Goal: Complete application form

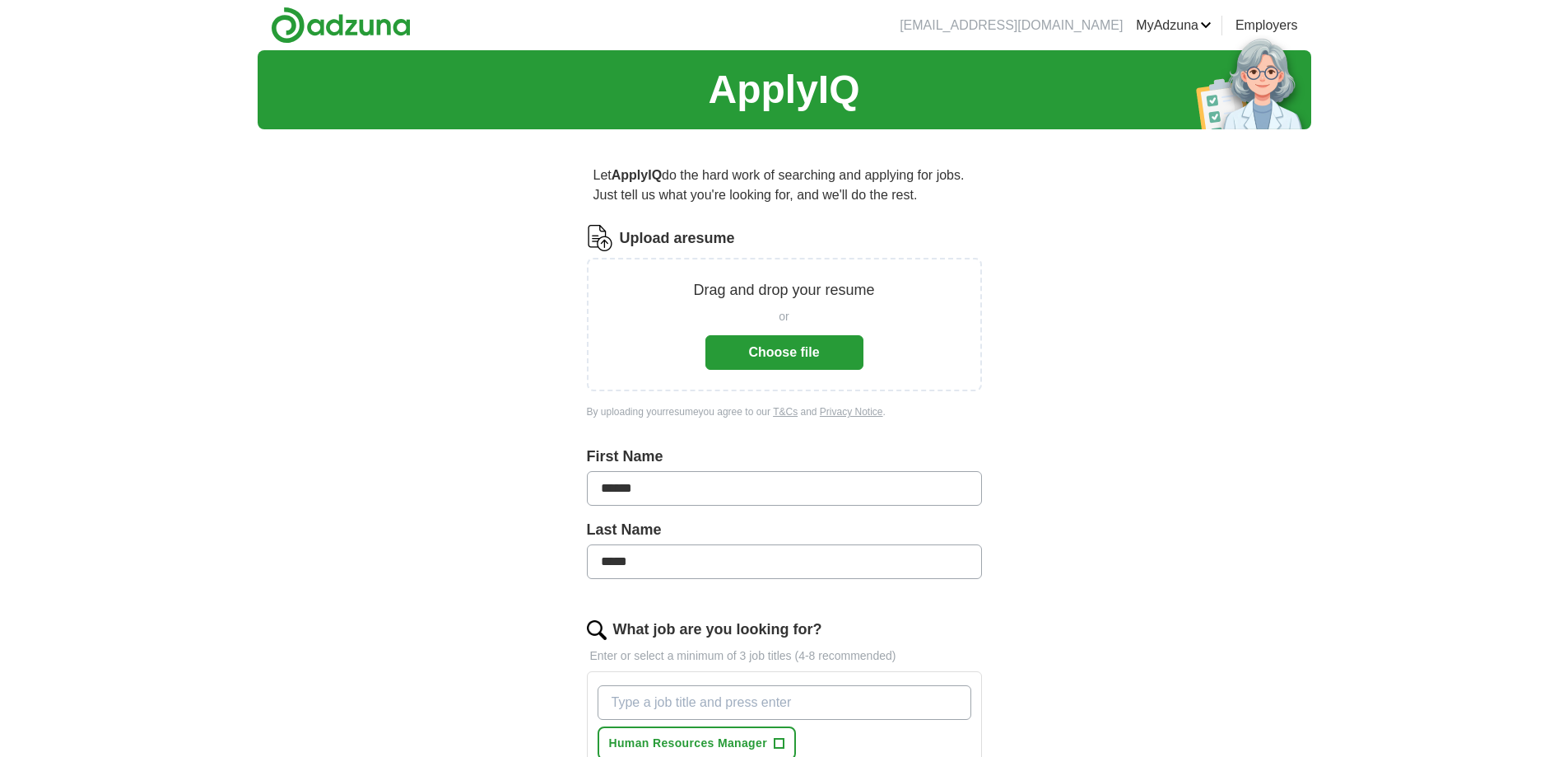
click at [755, 352] on button "Choose file" at bounding box center [784, 352] width 158 height 35
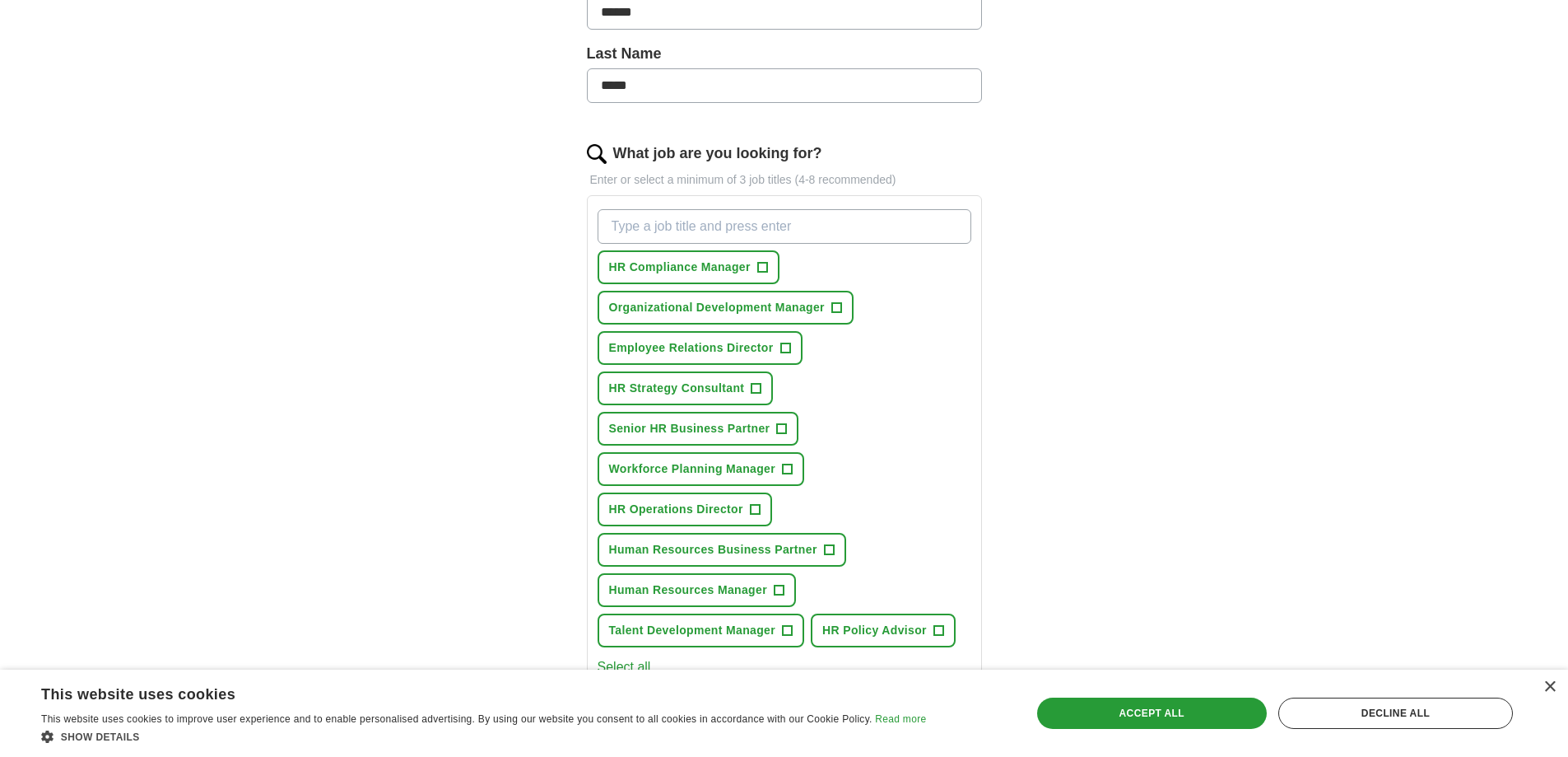
scroll to position [412, 0]
click at [700, 351] on span "Employee Relations Director" at bounding box center [692, 346] width 164 height 17
click at [684, 389] on span "HR Strategy Consultant" at bounding box center [677, 387] width 136 height 17
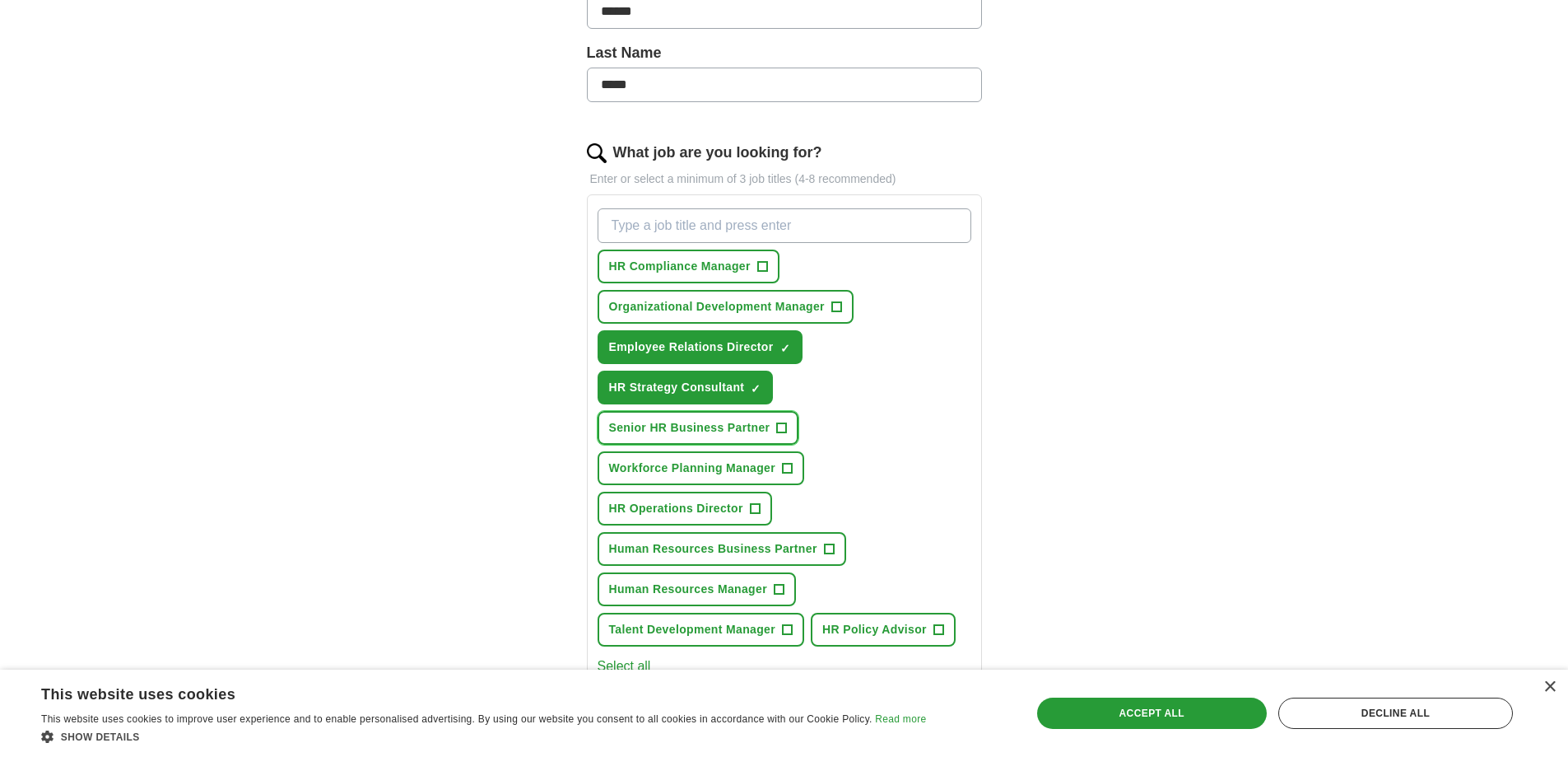
click at [679, 424] on span "Senior HR Business Partner" at bounding box center [690, 427] width 161 height 17
click at [674, 508] on span "HR Operations Director" at bounding box center [677, 508] width 135 height 17
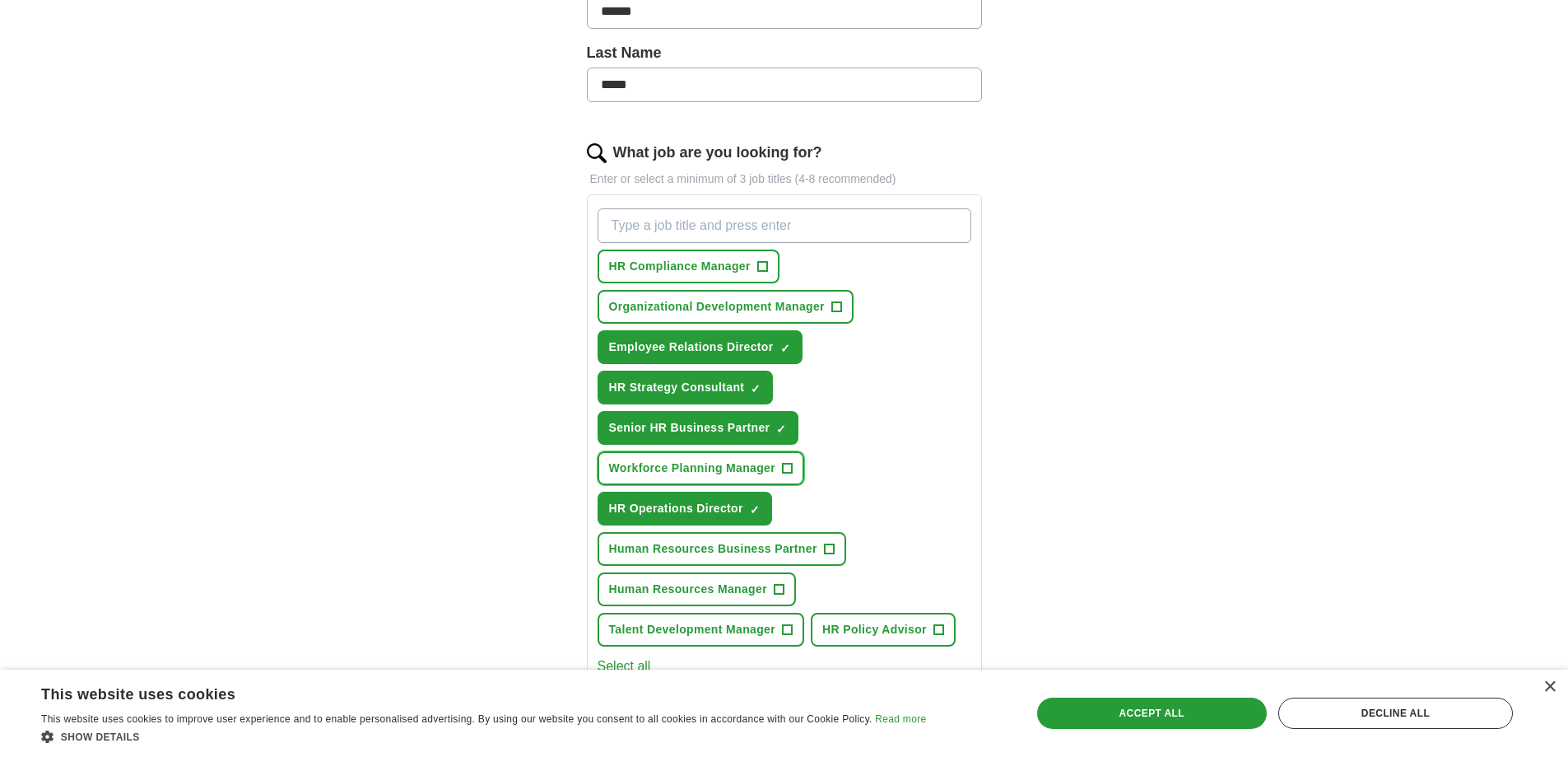
click at [673, 470] on span "Workforce Planning Manager" at bounding box center [692, 467] width 167 height 17
click at [680, 547] on span "Human Resources Business Partner" at bounding box center [713, 548] width 209 height 17
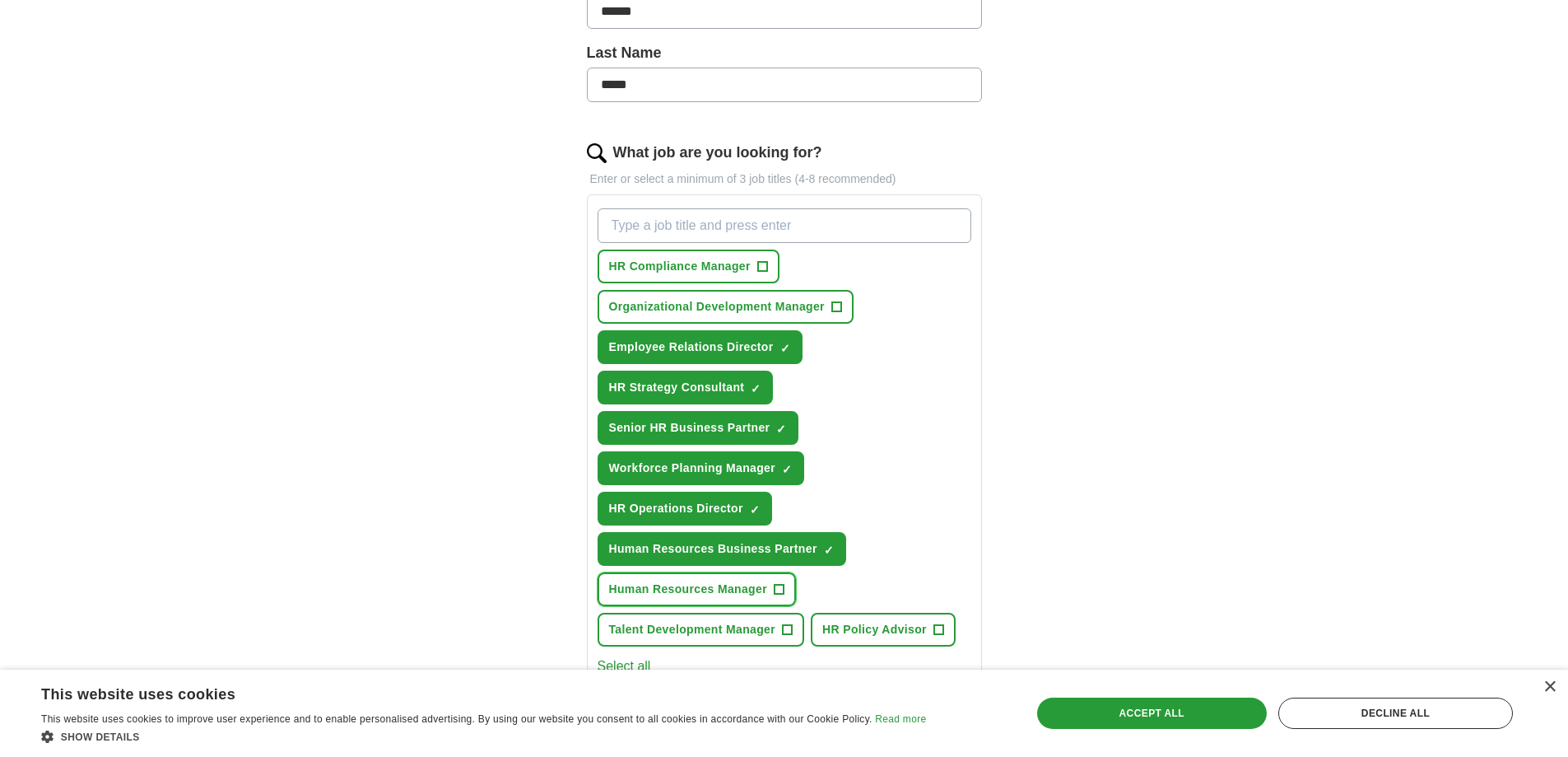
click at [675, 587] on span "Human Resources Manager" at bounding box center [689, 589] width 158 height 17
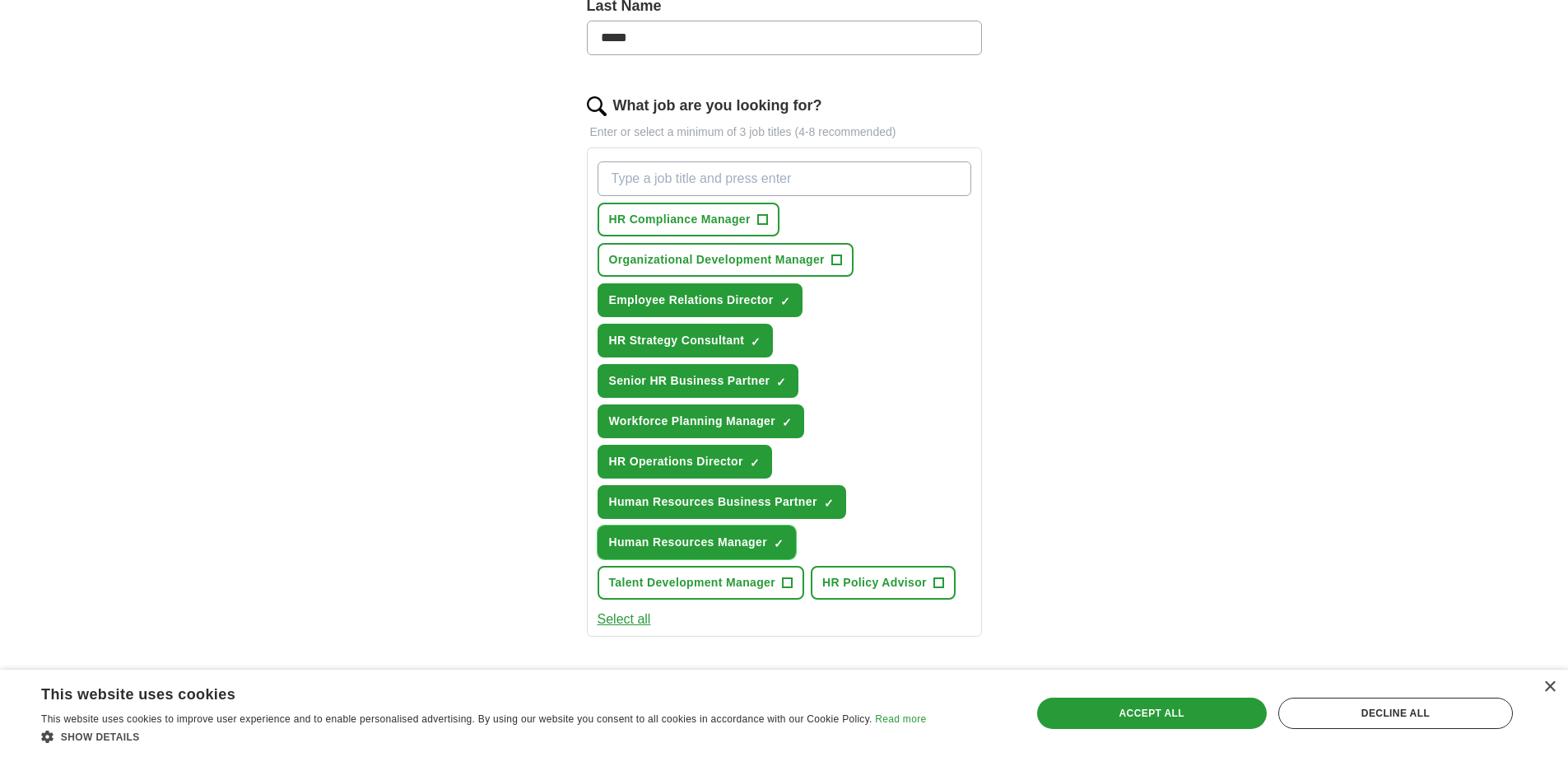
scroll to position [494, 0]
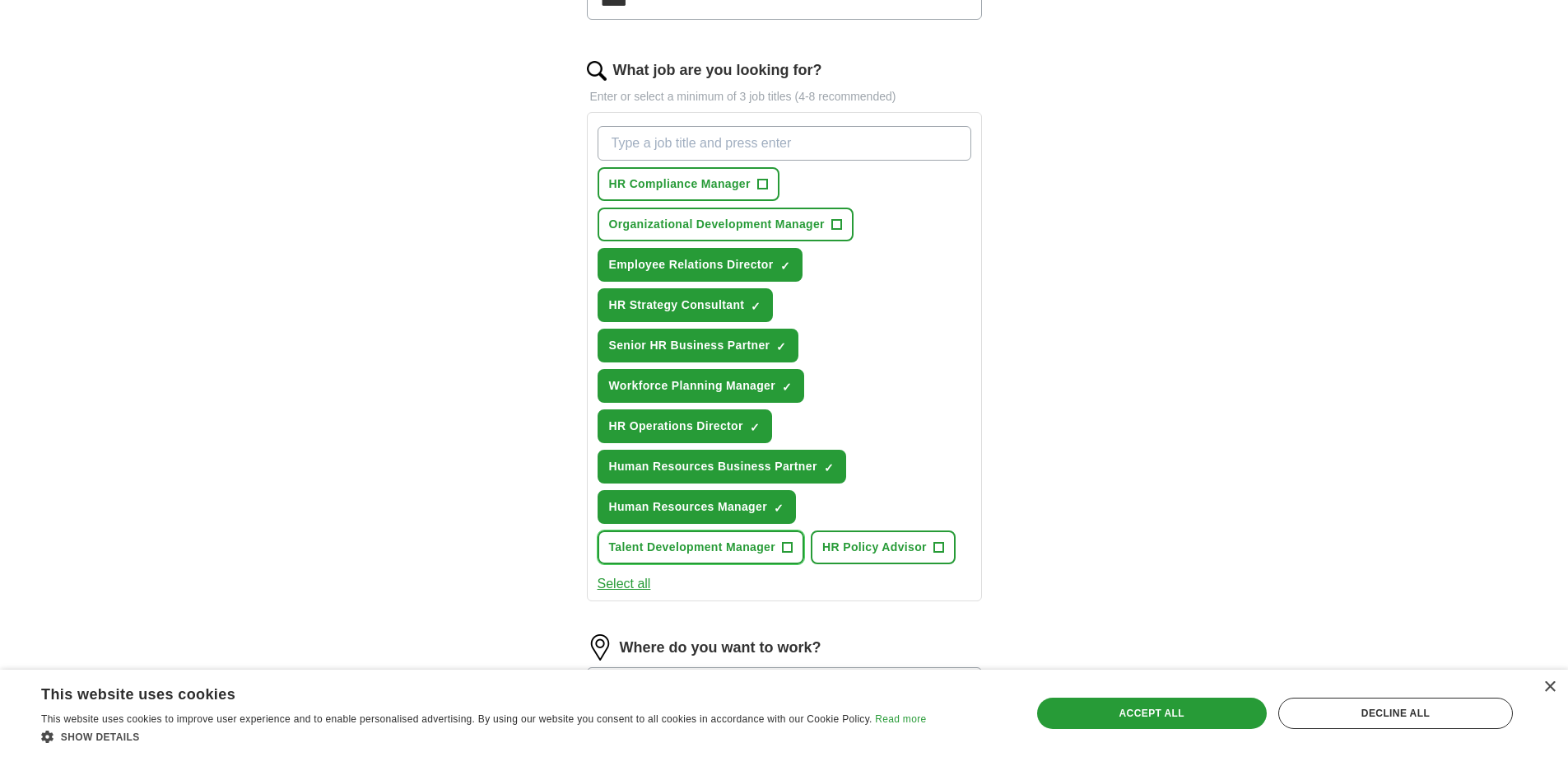
click at [689, 543] on span "Talent Development Manager" at bounding box center [692, 546] width 167 height 17
click at [660, 139] on input "What job are you looking for?" at bounding box center [784, 142] width 374 height 35
type input "Director HR"
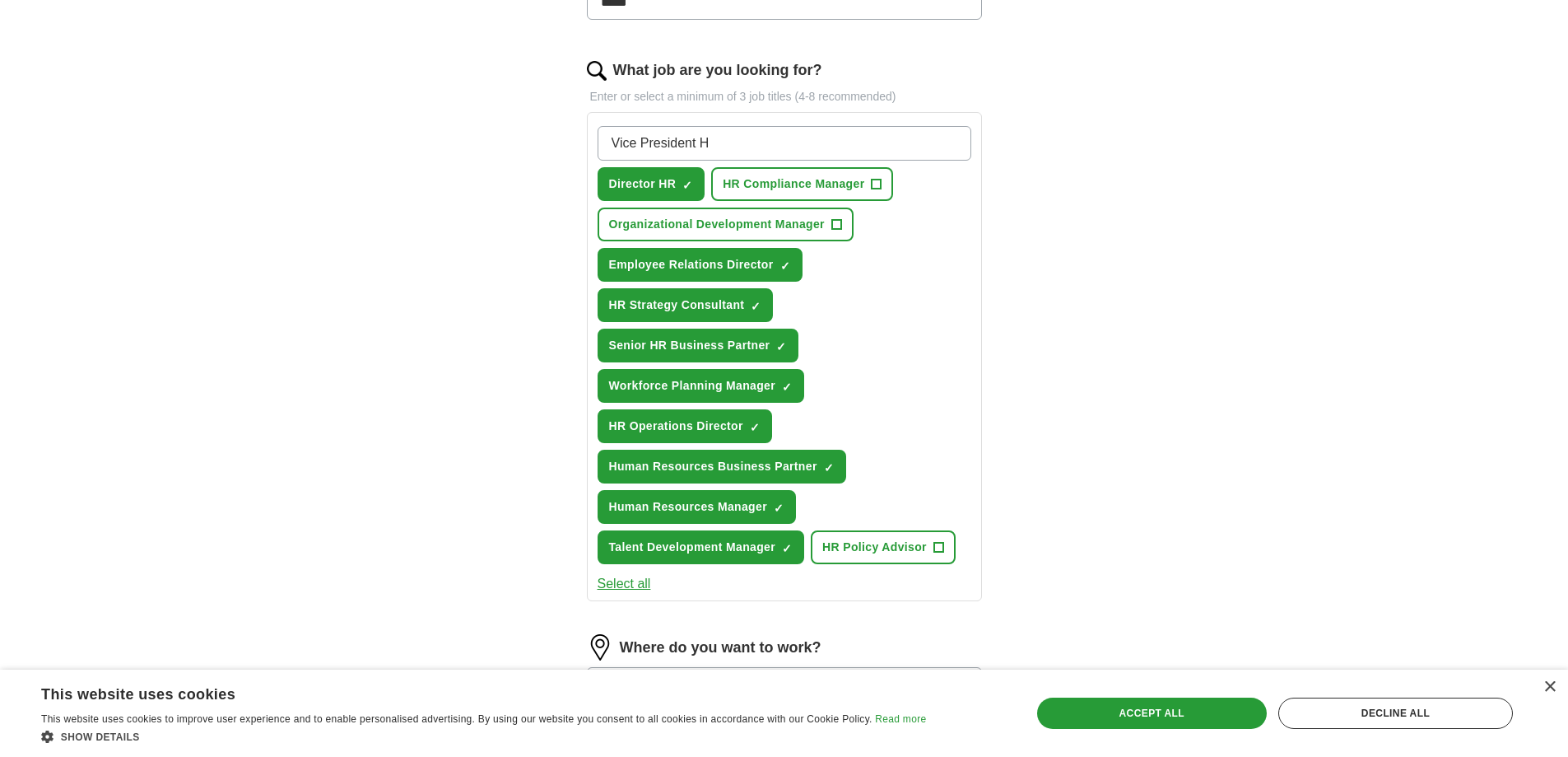
type input "Vice President HR"
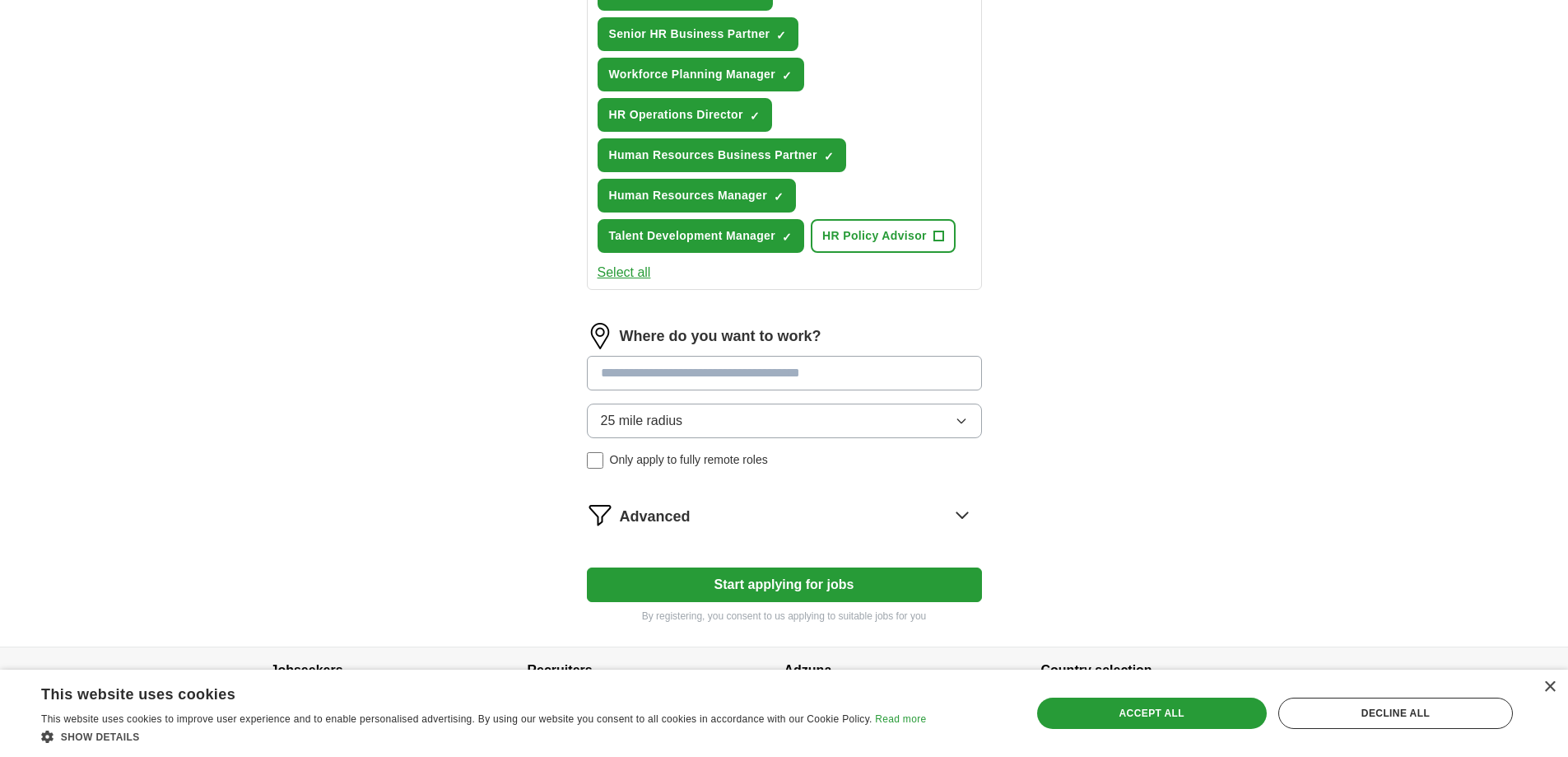
scroll to position [901, 0]
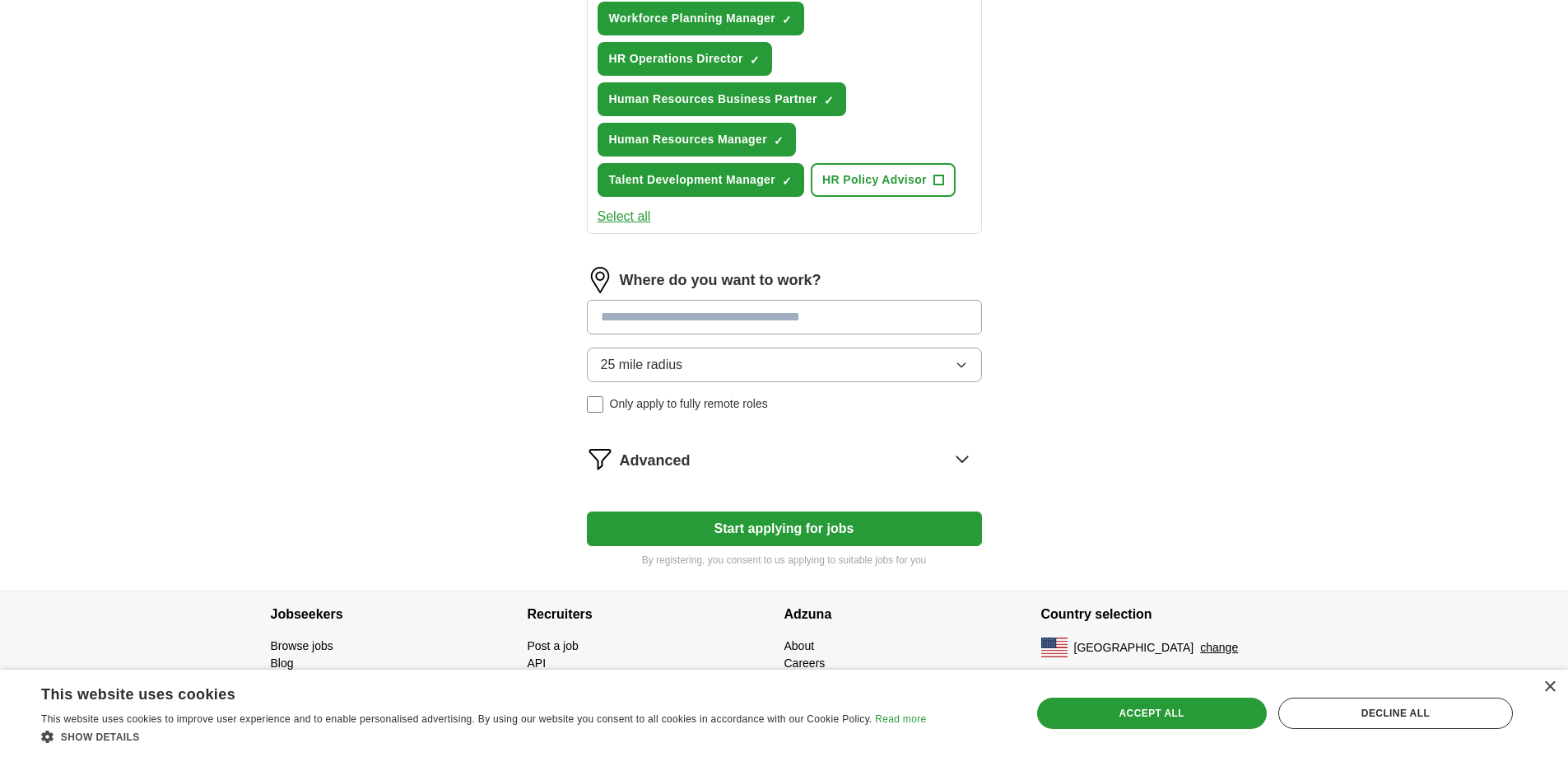
click at [644, 317] on input at bounding box center [784, 317] width 395 height 35
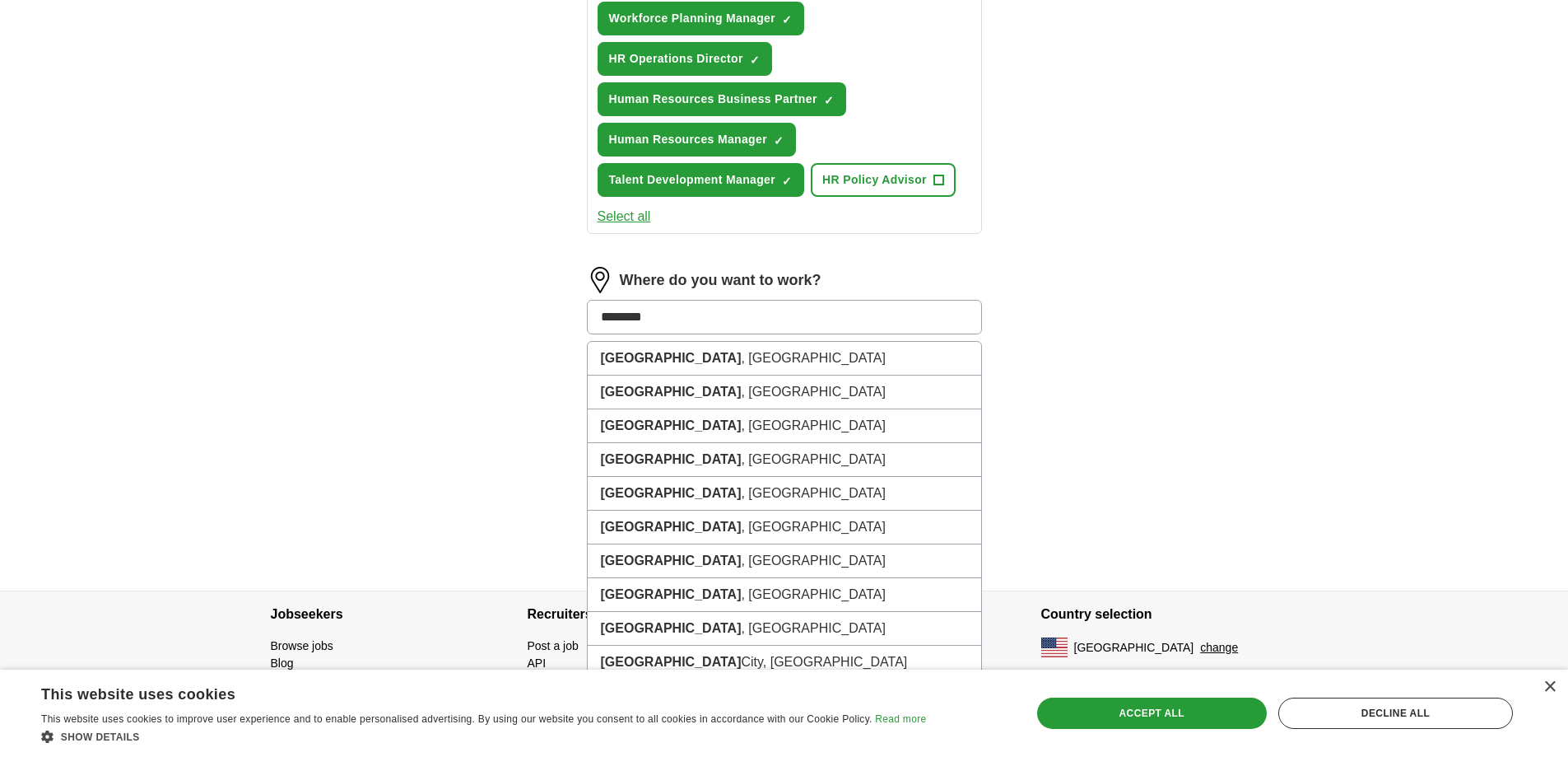
type input "*********"
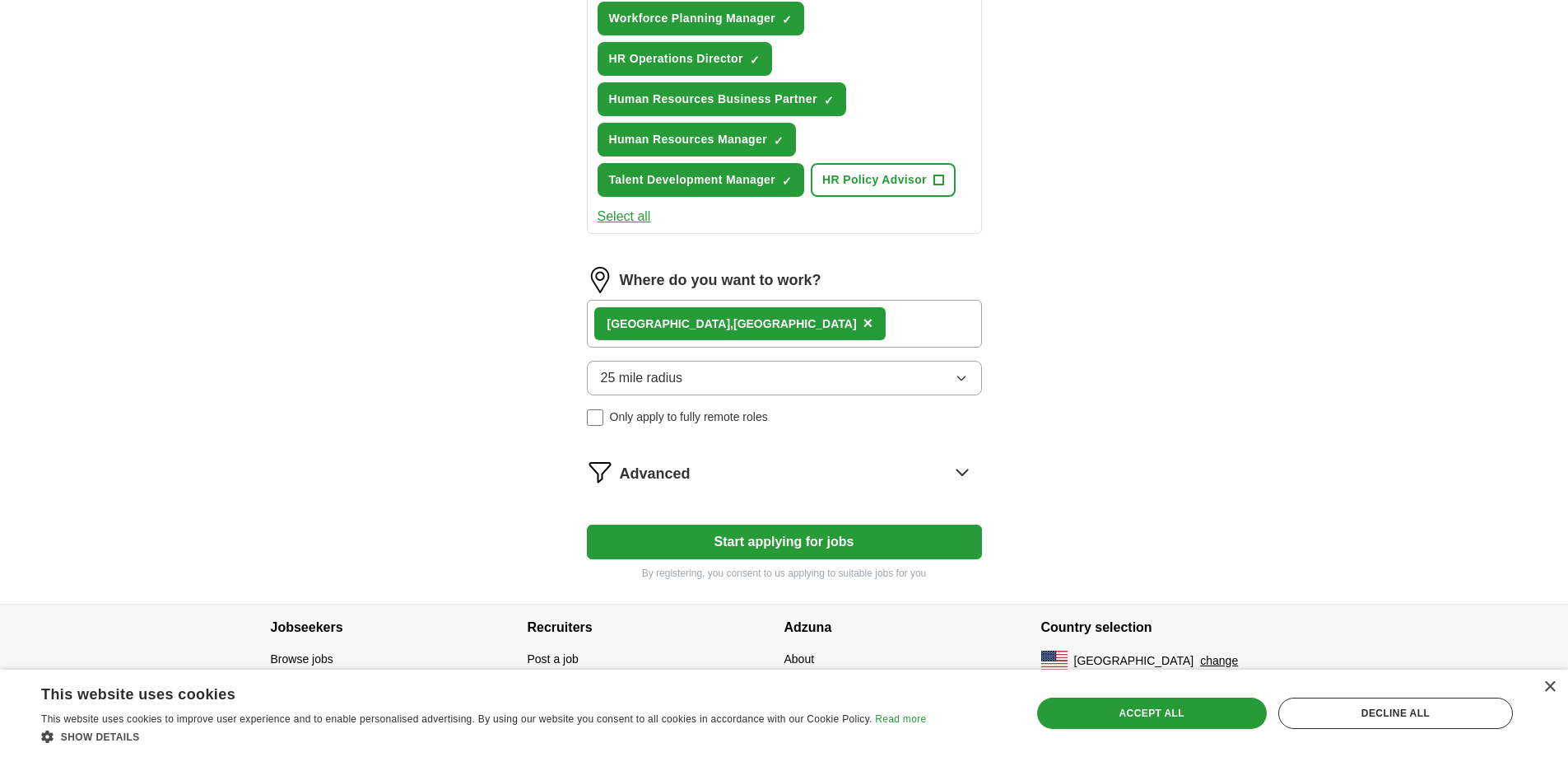
click at [755, 539] on button "Start applying for jobs" at bounding box center [784, 541] width 395 height 35
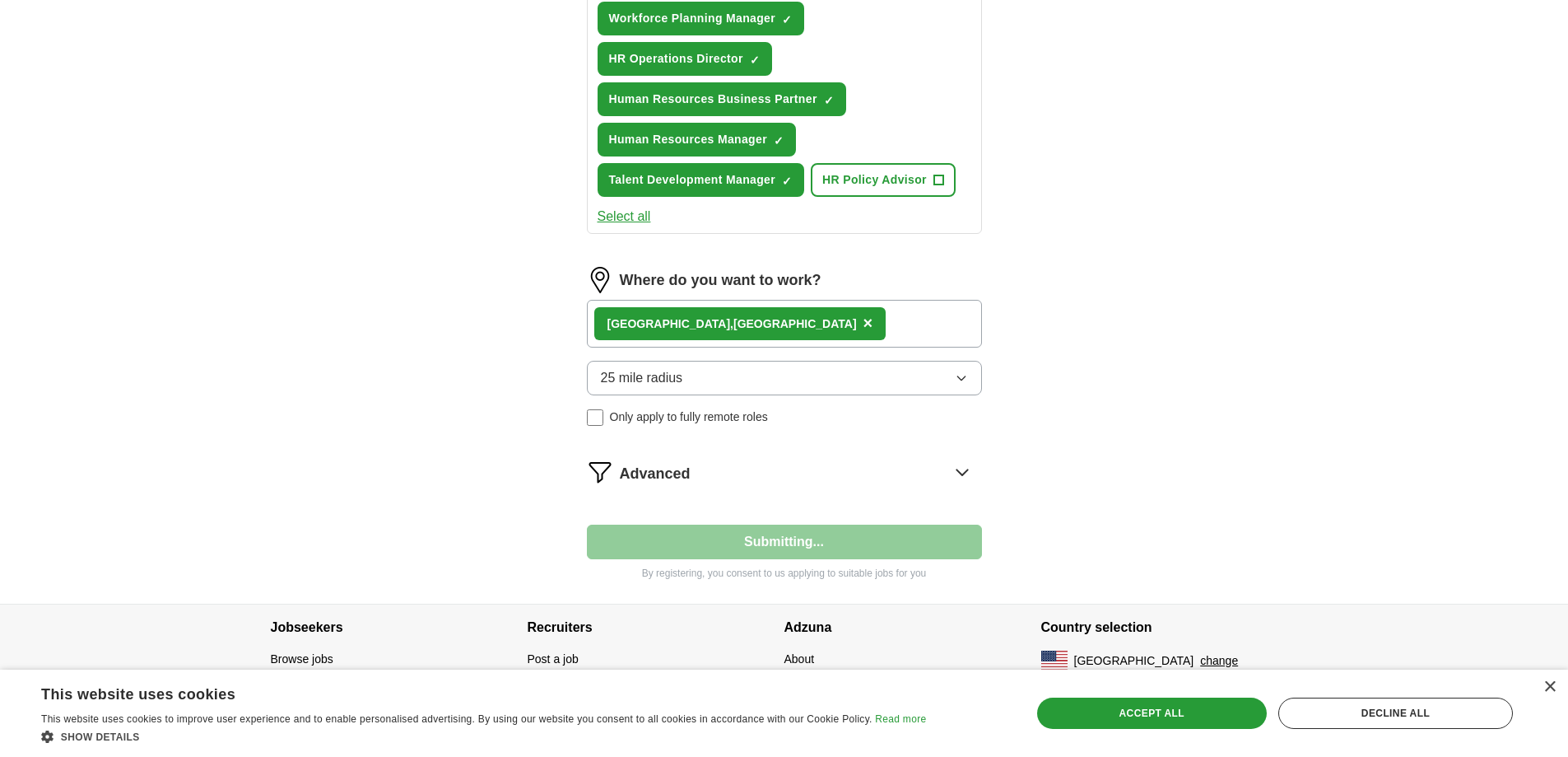
select select "**"
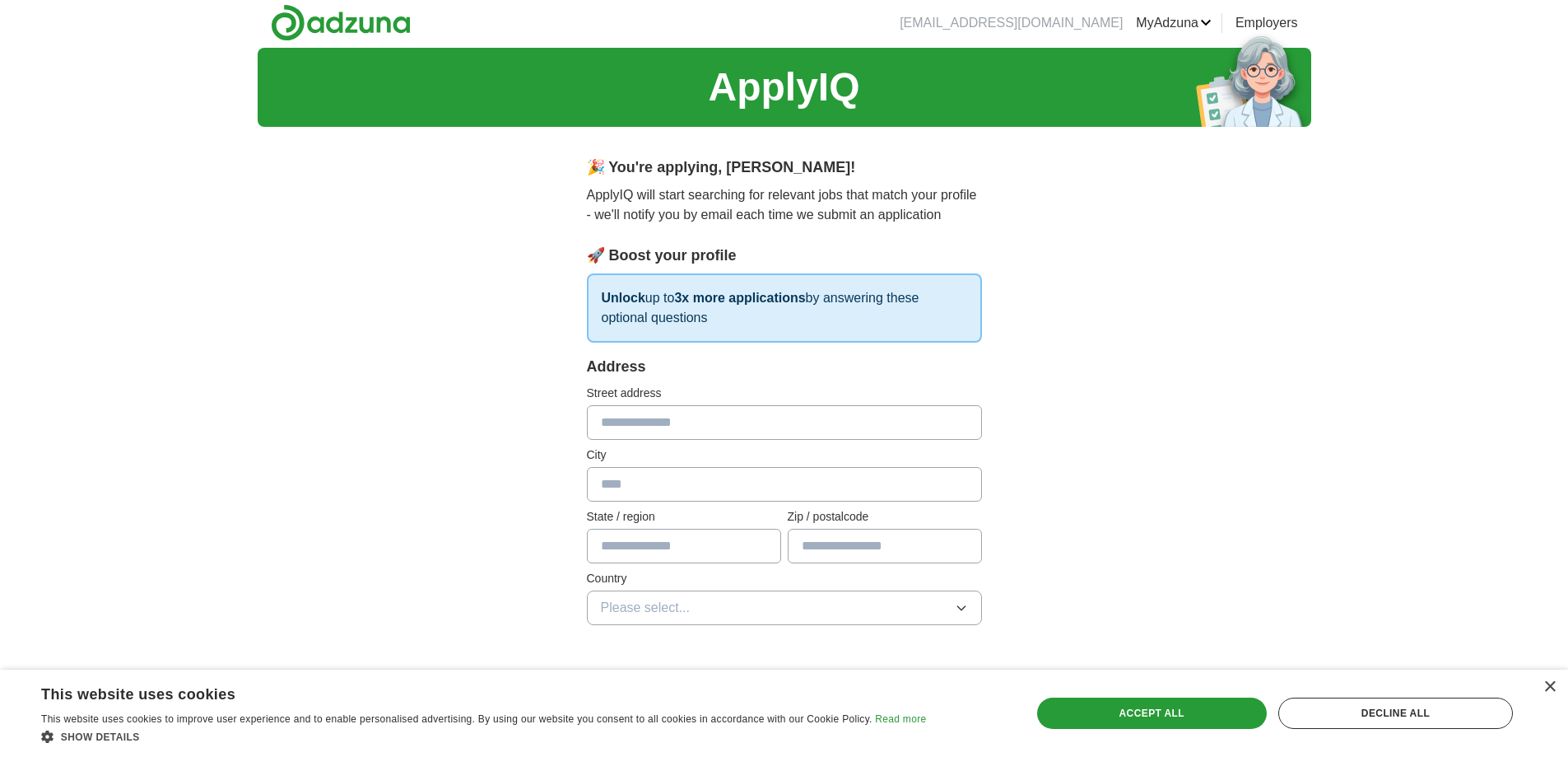
scroll to position [0, 0]
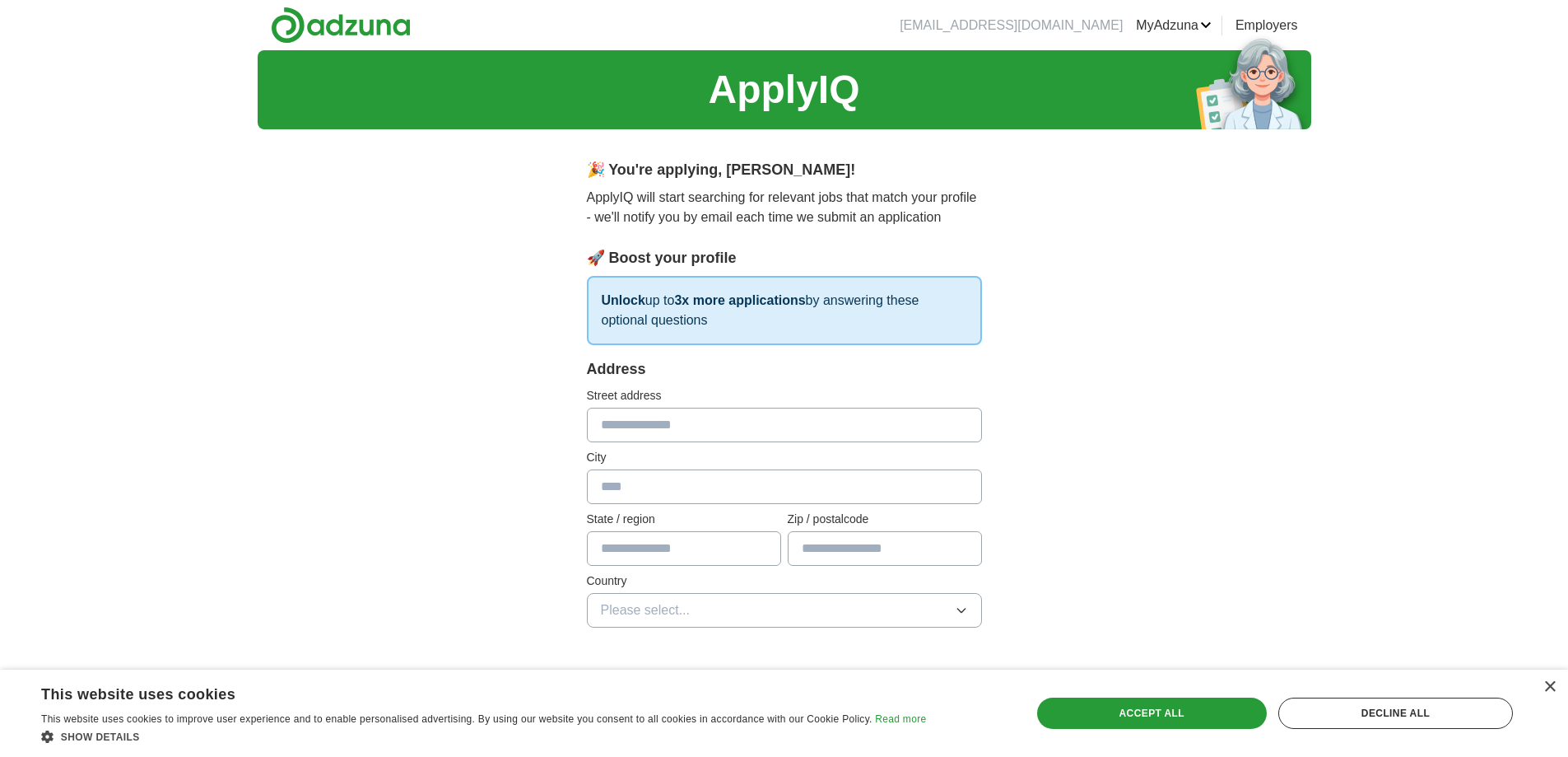
click at [660, 420] on input "text" at bounding box center [784, 425] width 395 height 35
type input "**********"
type input "*******"
type input "**"
click at [815, 547] on input "text" at bounding box center [884, 548] width 194 height 35
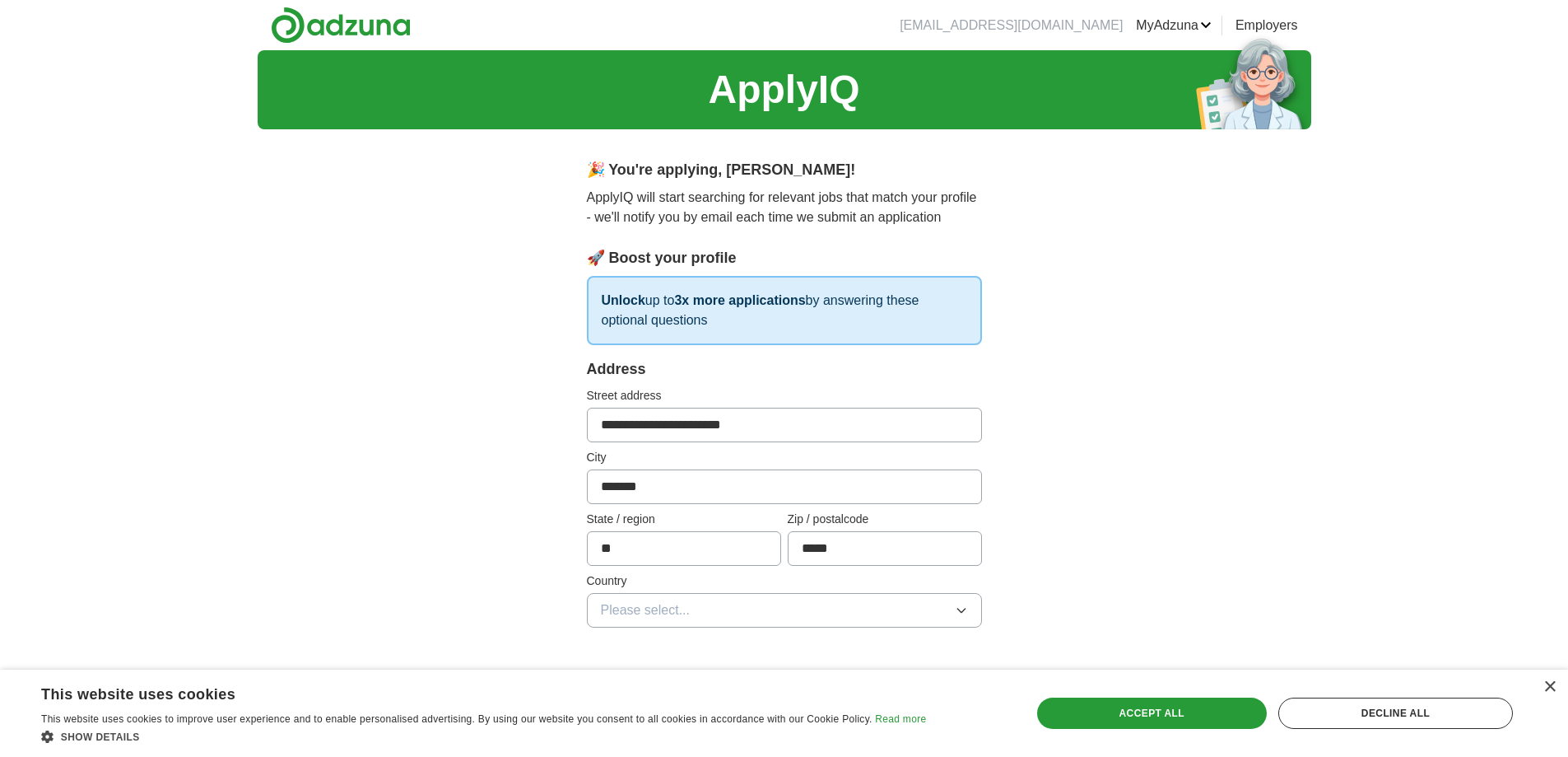
type input "*****"
click at [701, 608] on button "Please select..." at bounding box center [784, 610] width 395 height 35
click at [655, 609] on span "Please select..." at bounding box center [646, 611] width 90 height 20
click at [657, 608] on span "Please select..." at bounding box center [646, 611] width 90 height 20
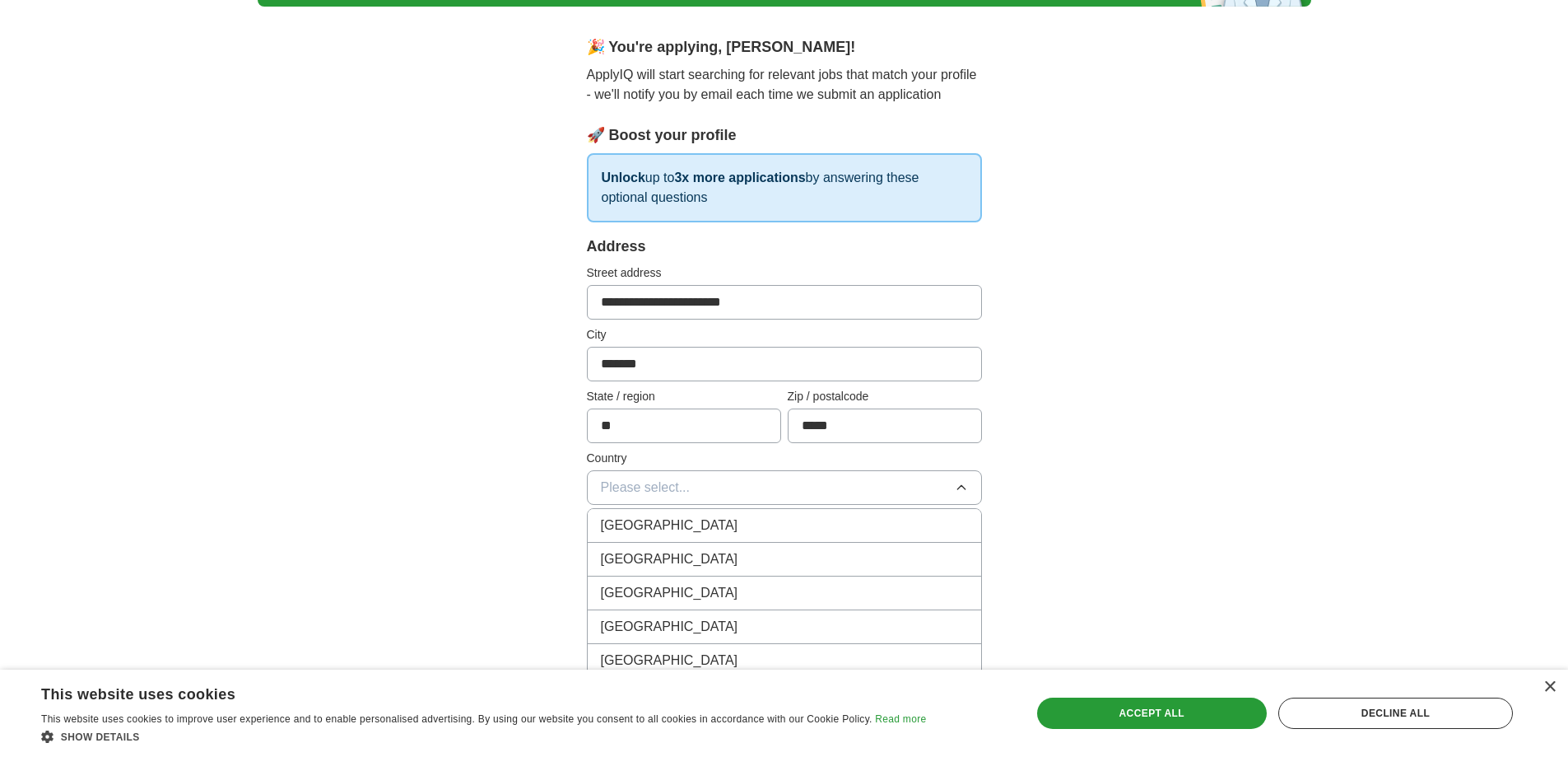
scroll to position [164, 0]
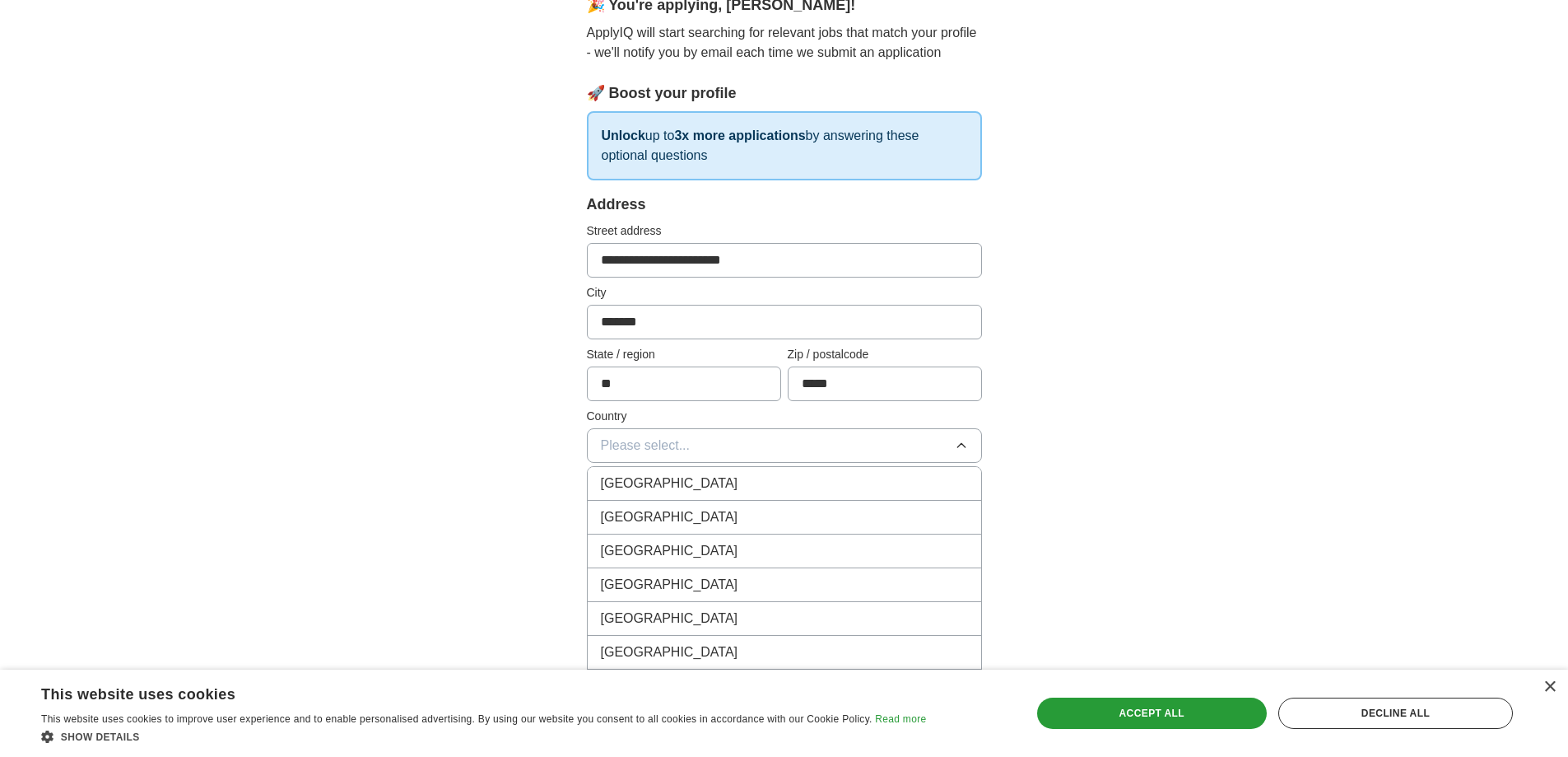
click at [649, 519] on span "[GEOGRAPHIC_DATA]" at bounding box center [670, 518] width 138 height 20
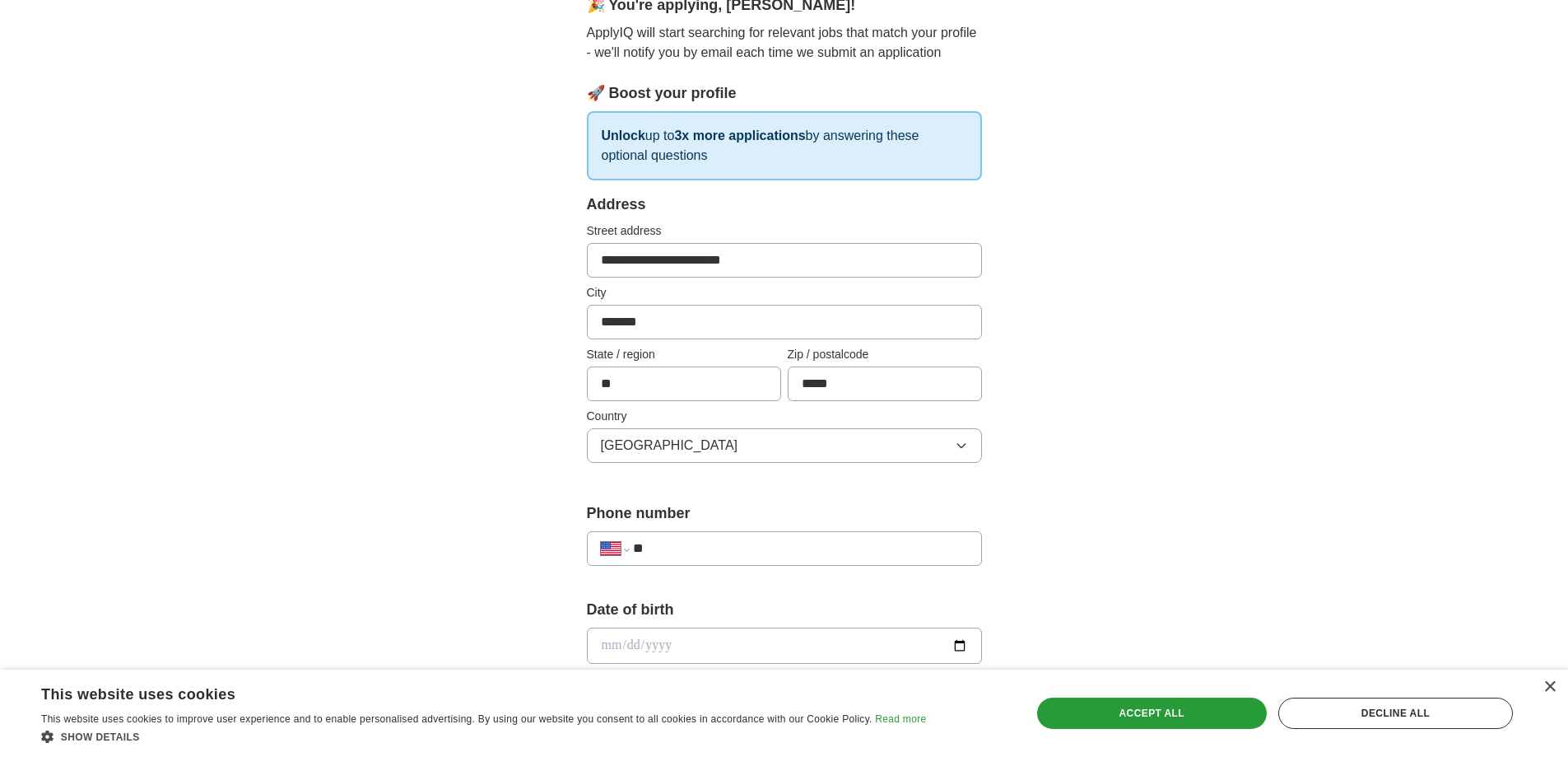
click at [681, 550] on input "**" at bounding box center [800, 548] width 334 height 20
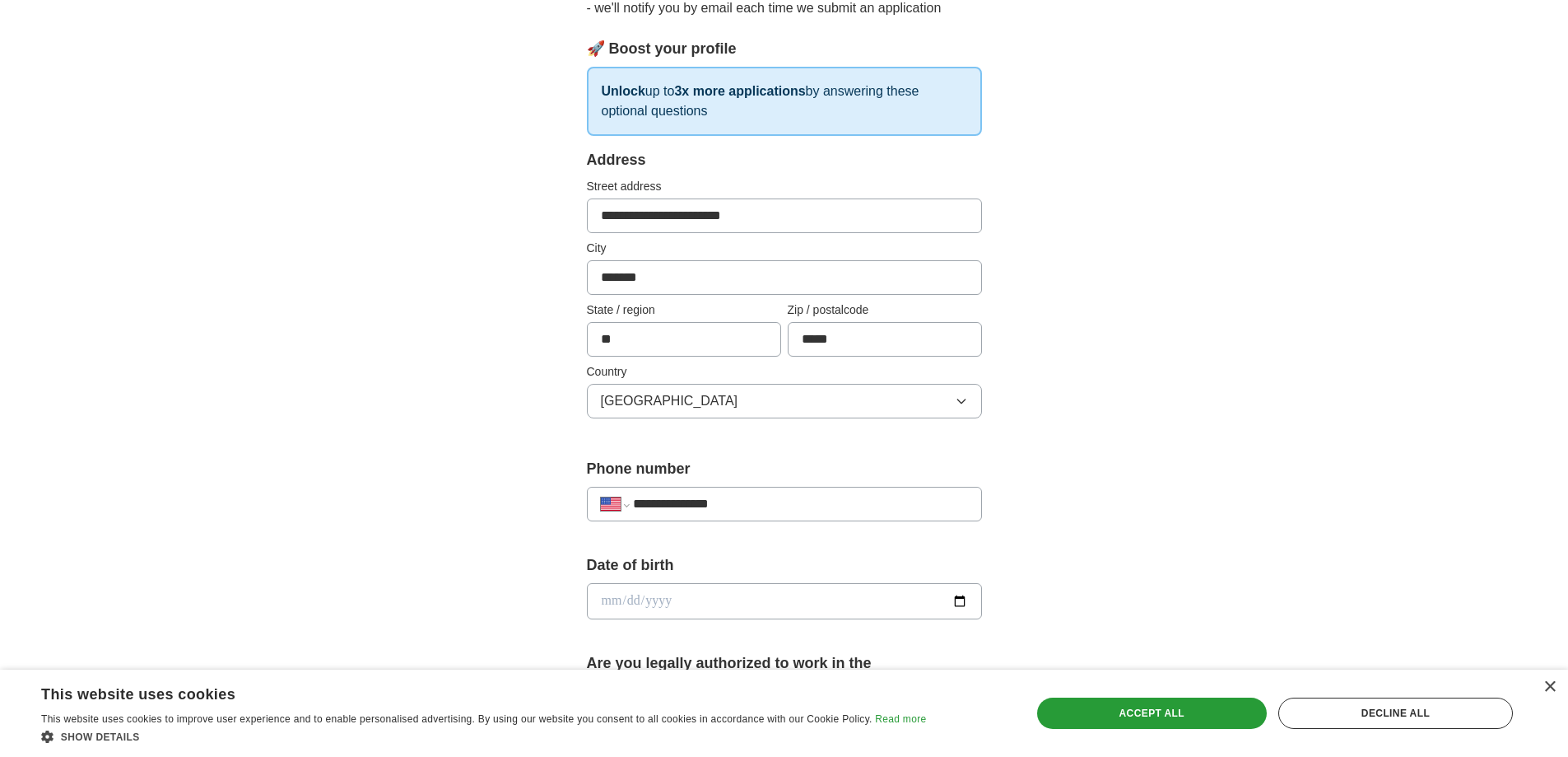
scroll to position [330, 0]
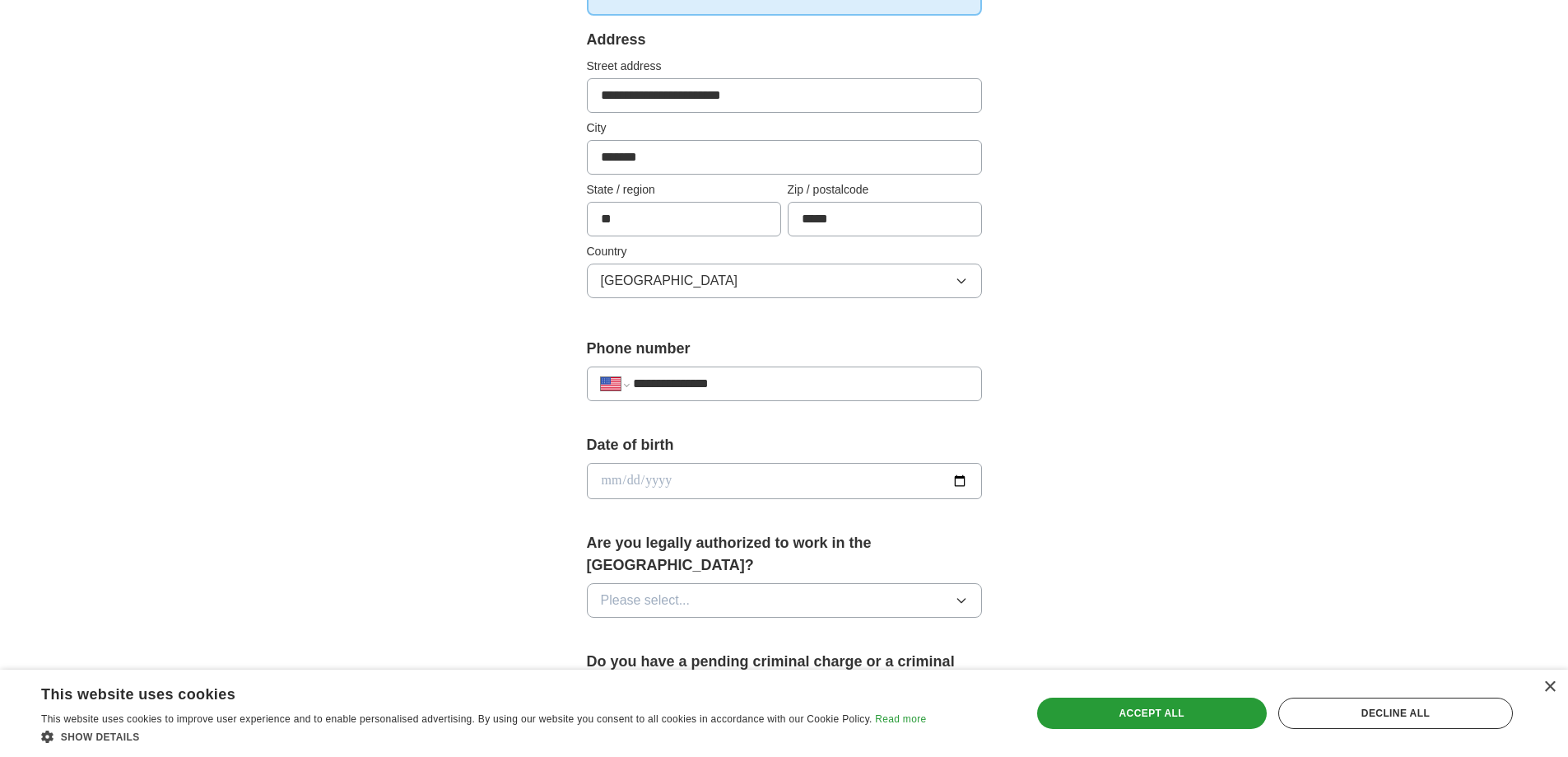
type input "**********"
click at [659, 477] on input "date" at bounding box center [784, 481] width 395 height 37
click at [613, 482] on input "date" at bounding box center [784, 481] width 395 height 37
type input "**********"
click at [624, 591] on span "Please select..." at bounding box center [646, 601] width 90 height 20
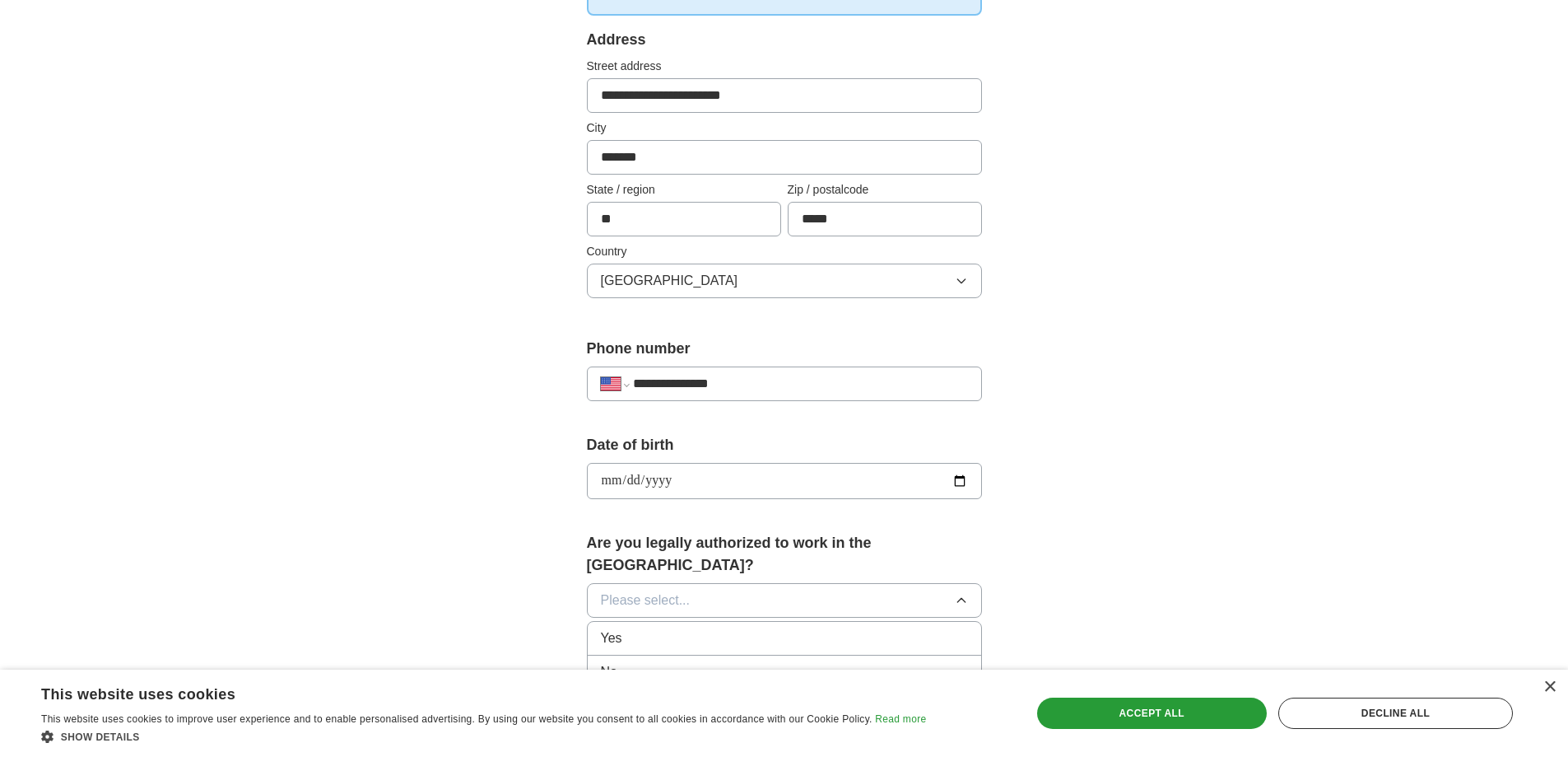
click at [618, 628] on span "Yes" at bounding box center [612, 638] width 22 height 20
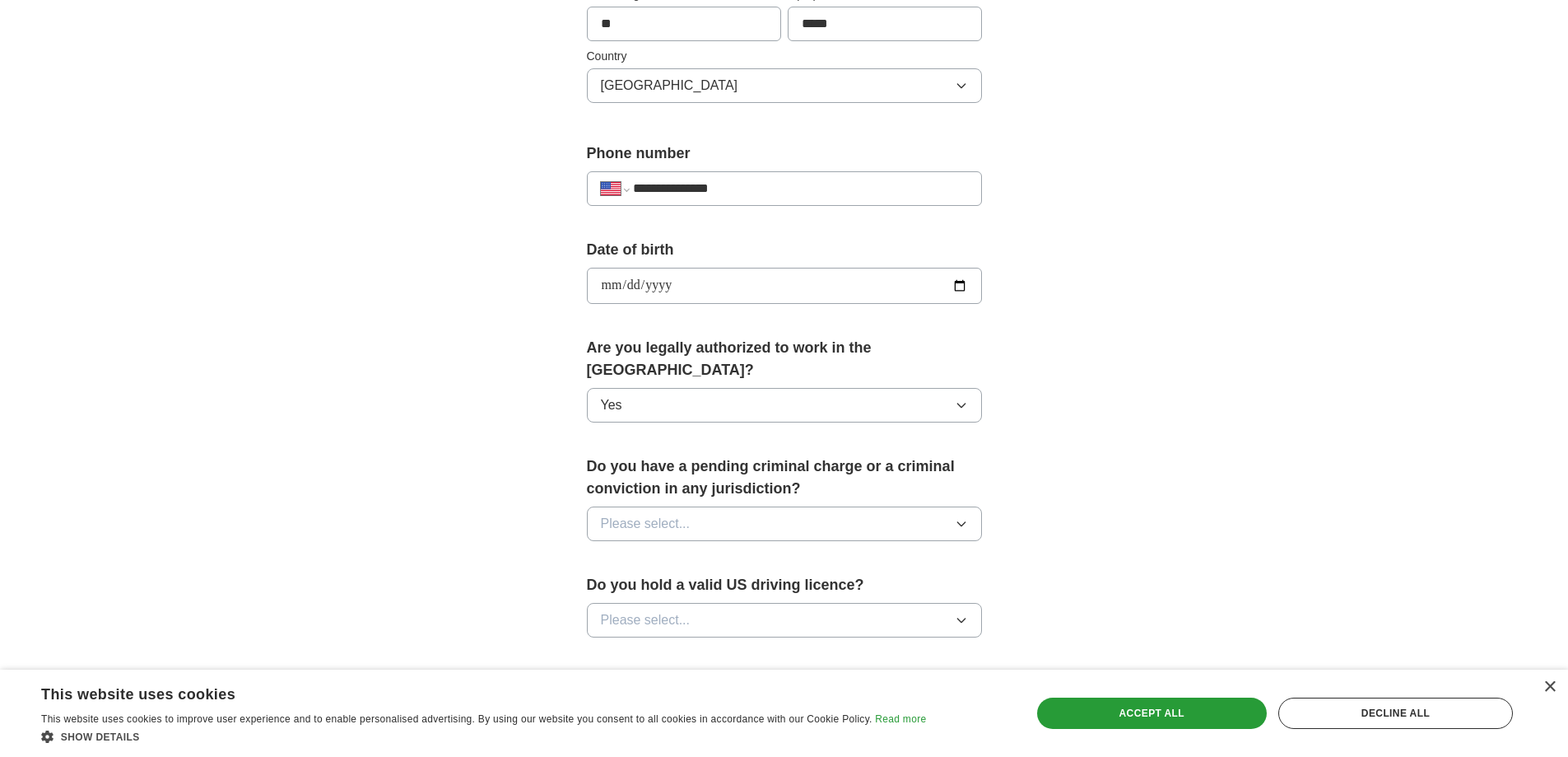
scroll to position [577, 0]
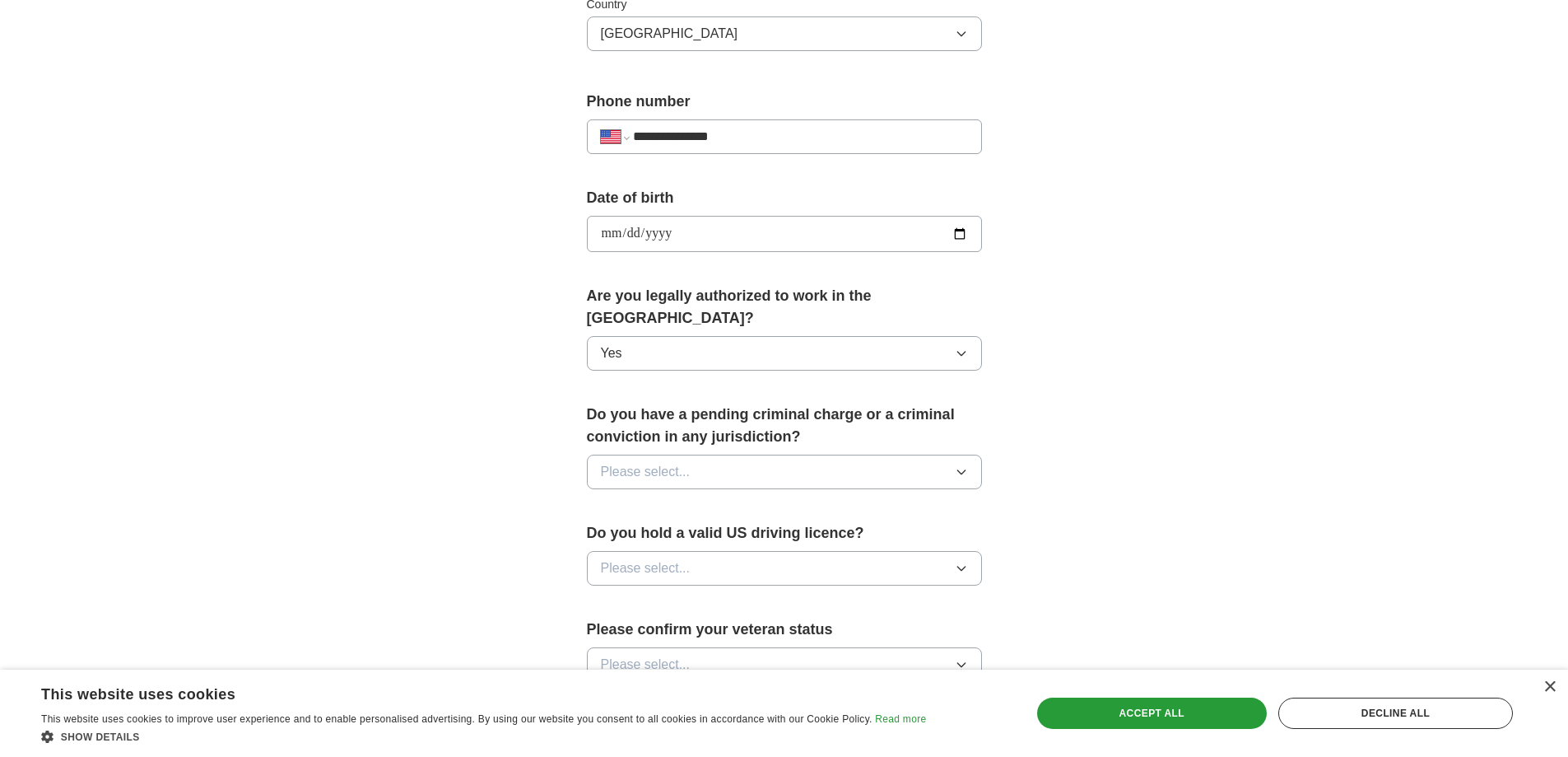
click at [638, 462] on span "Please select..." at bounding box center [646, 472] width 90 height 20
click at [620, 533] on div "No" at bounding box center [784, 543] width 367 height 20
click at [626, 558] on span "Please select..." at bounding box center [646, 568] width 90 height 20
click at [616, 597] on span "Yes" at bounding box center [612, 607] width 22 height 20
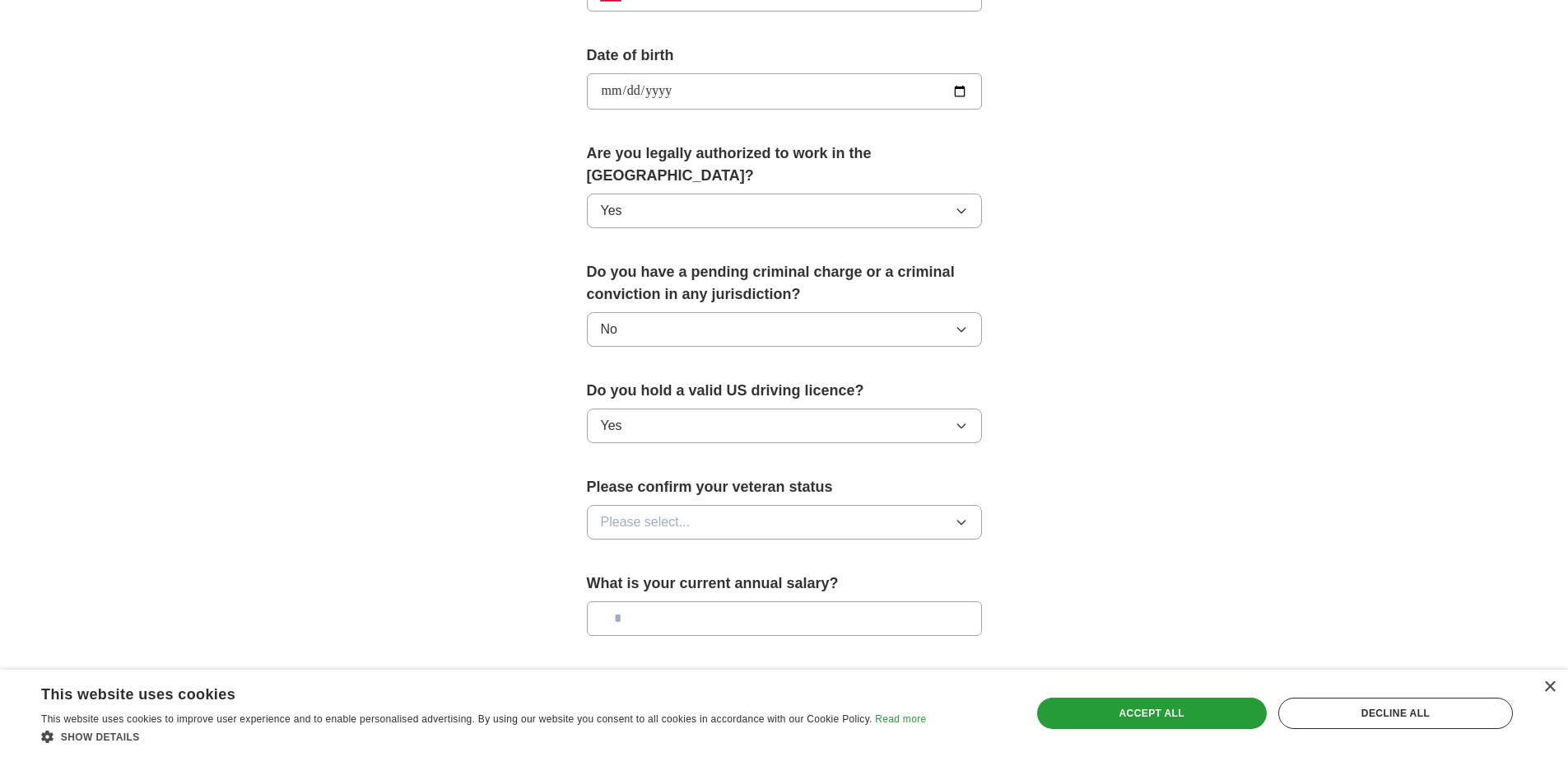
scroll to position [741, 0]
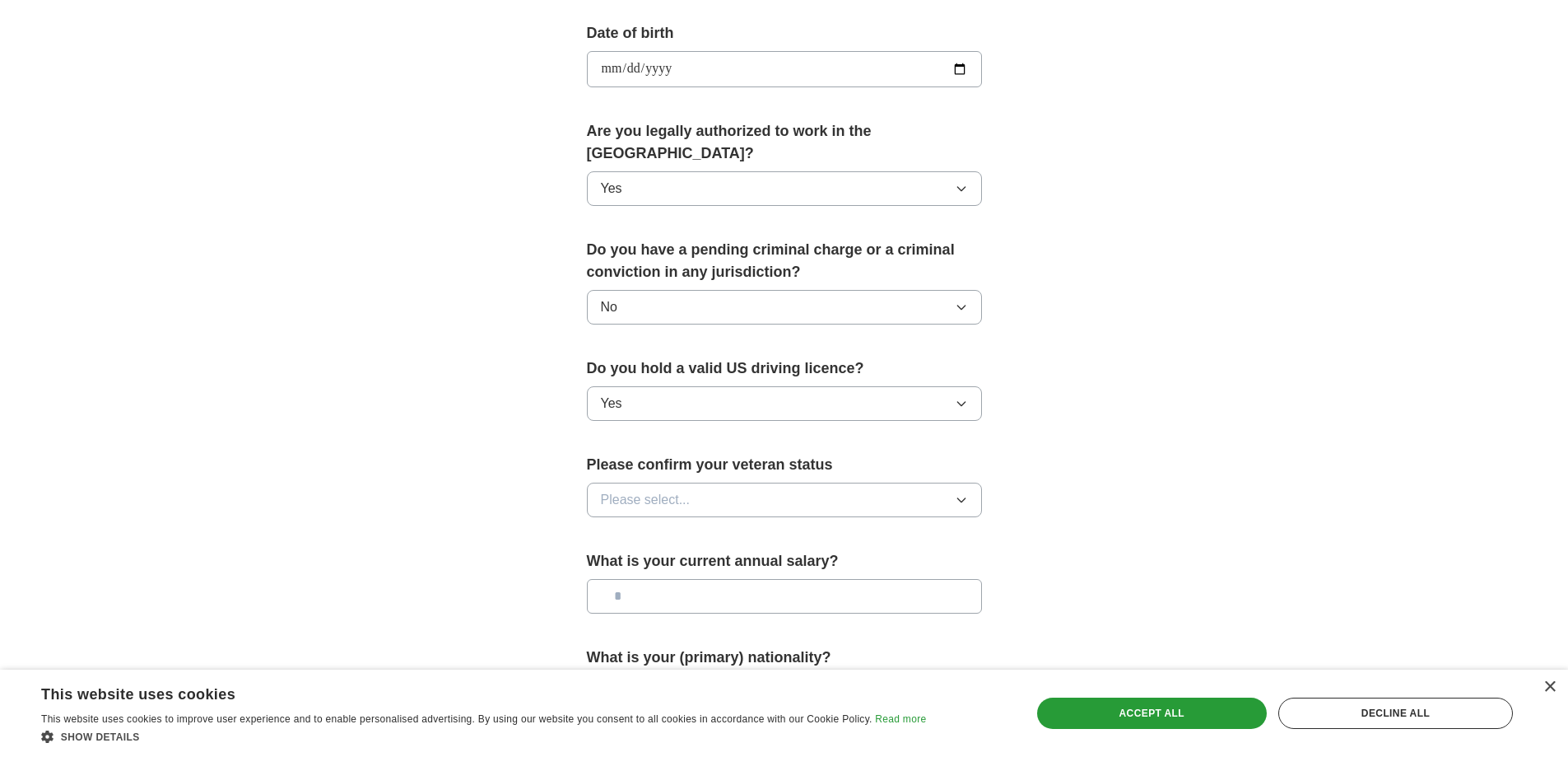
click at [625, 490] on span "Please select..." at bounding box center [646, 500] width 90 height 20
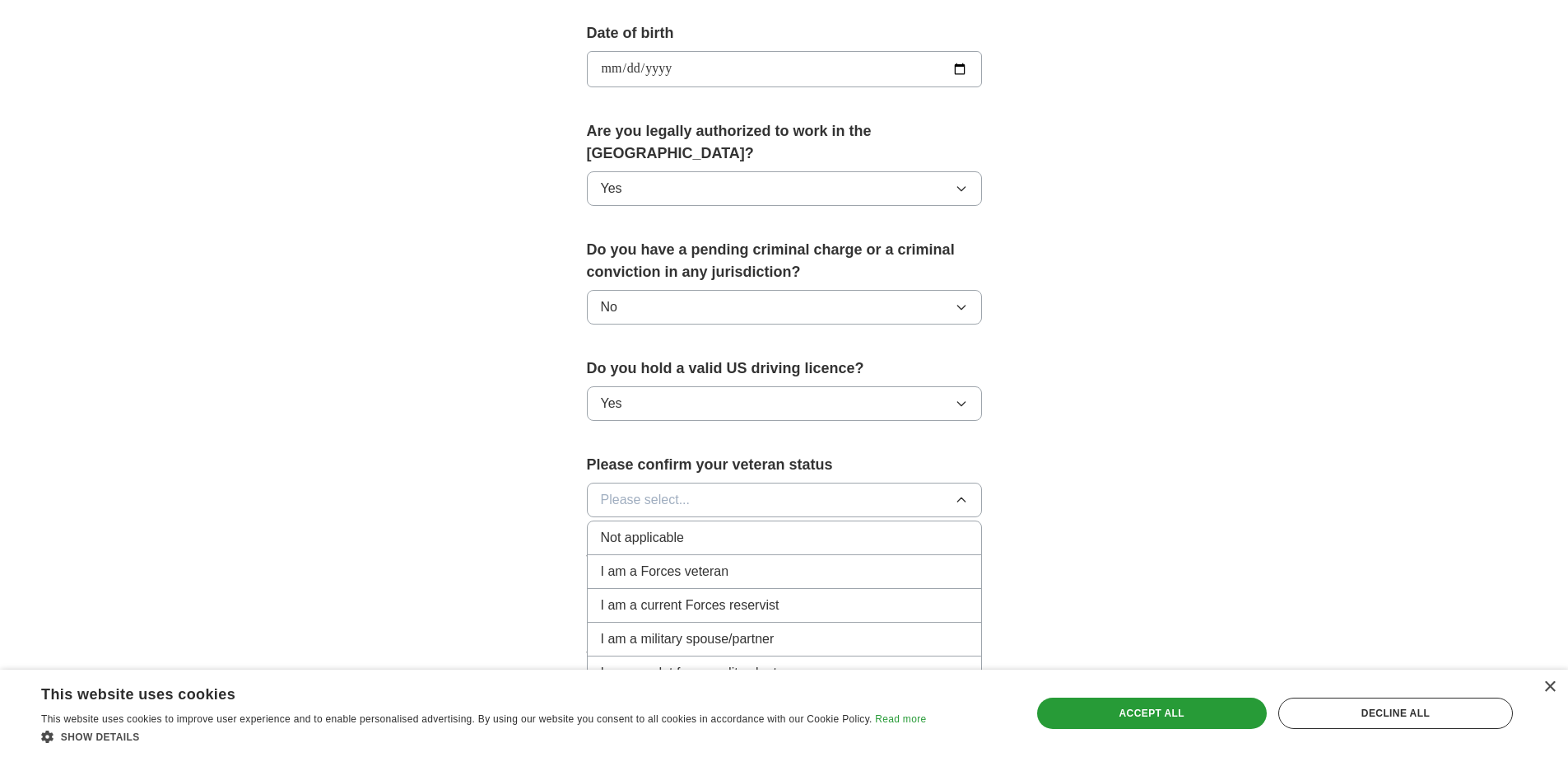
click at [626, 527] on span "Not applicable" at bounding box center [643, 537] width 83 height 20
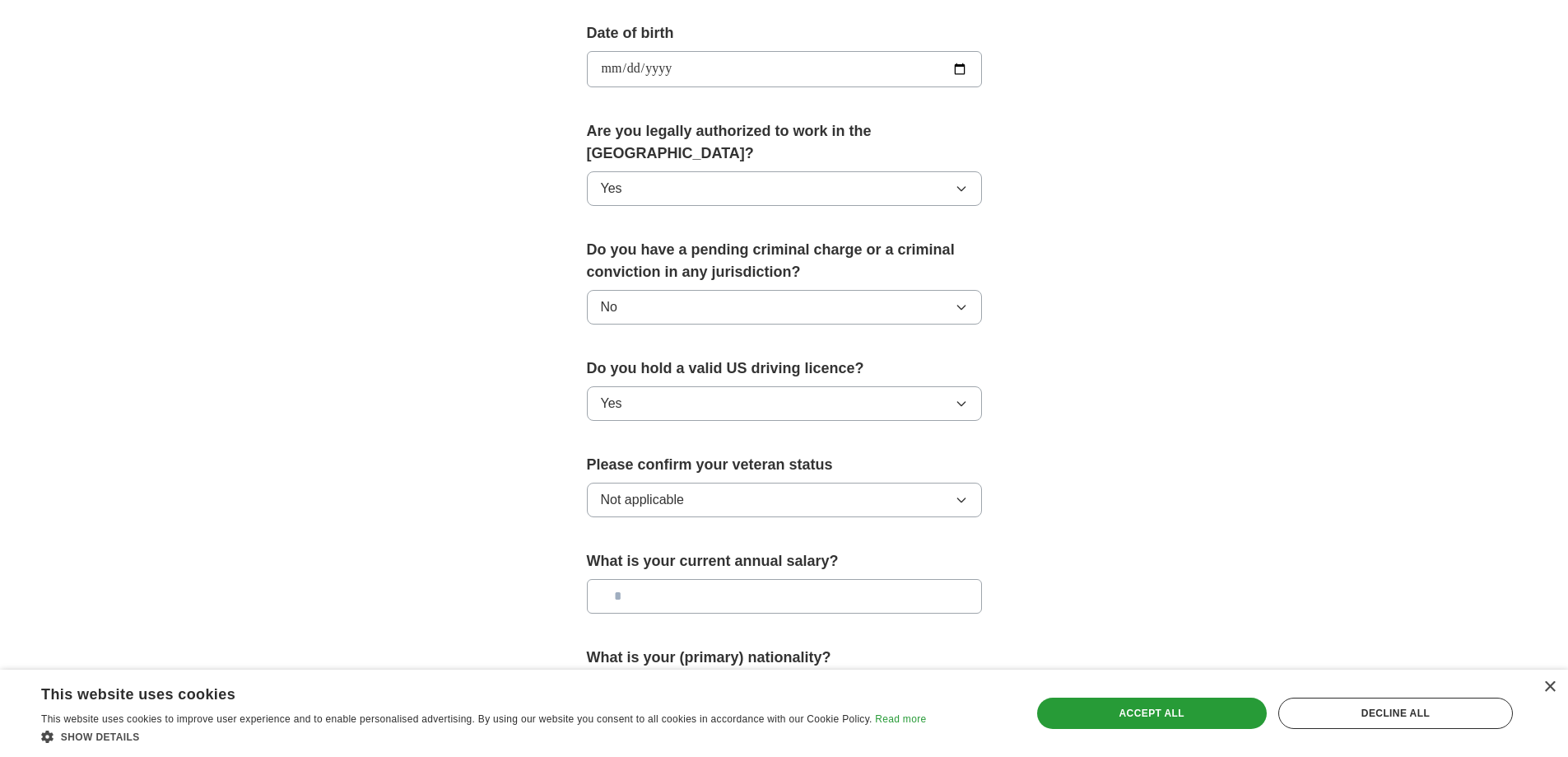
click at [639, 579] on input "text" at bounding box center [784, 596] width 395 height 35
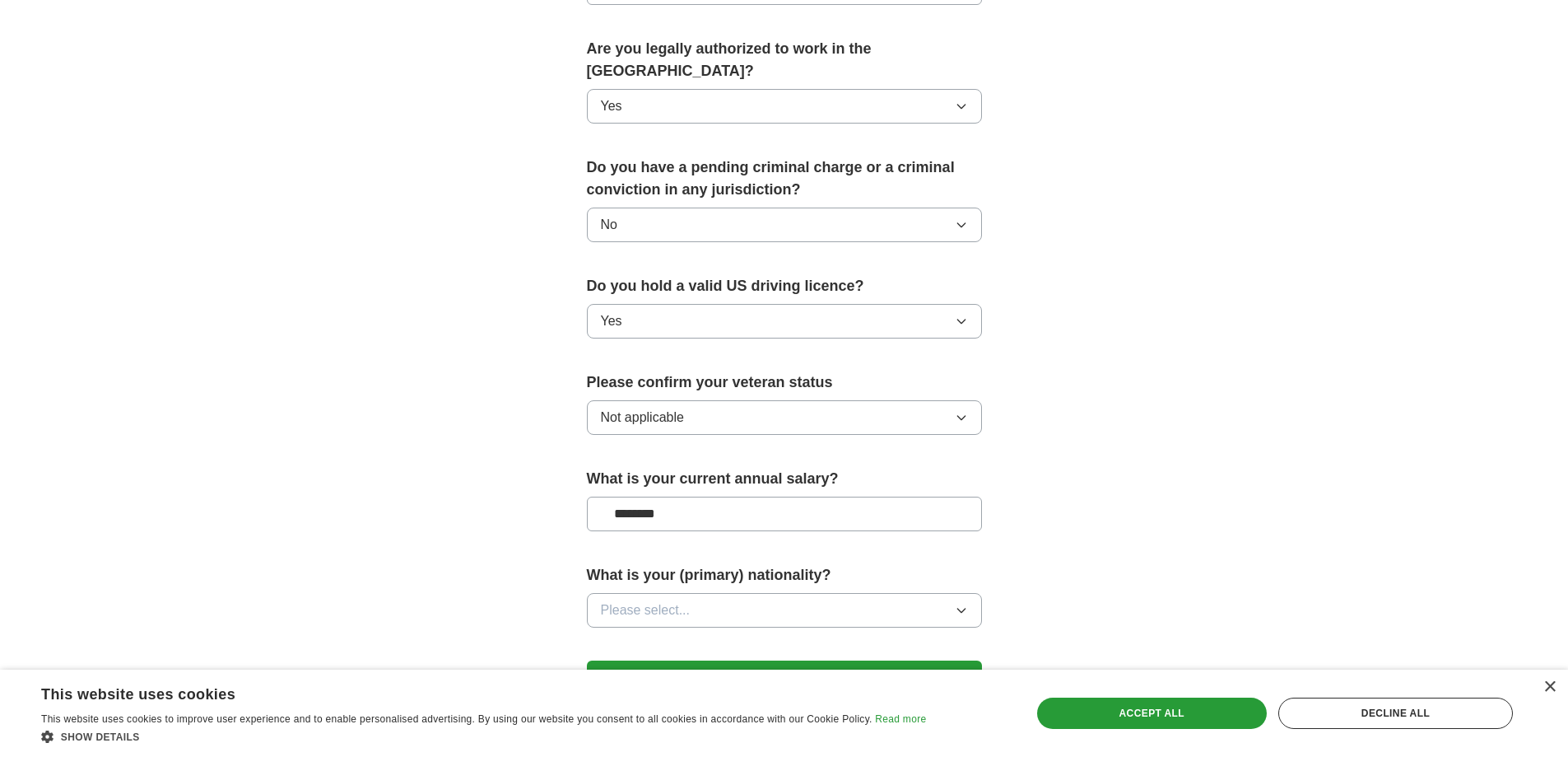
scroll to position [905, 0]
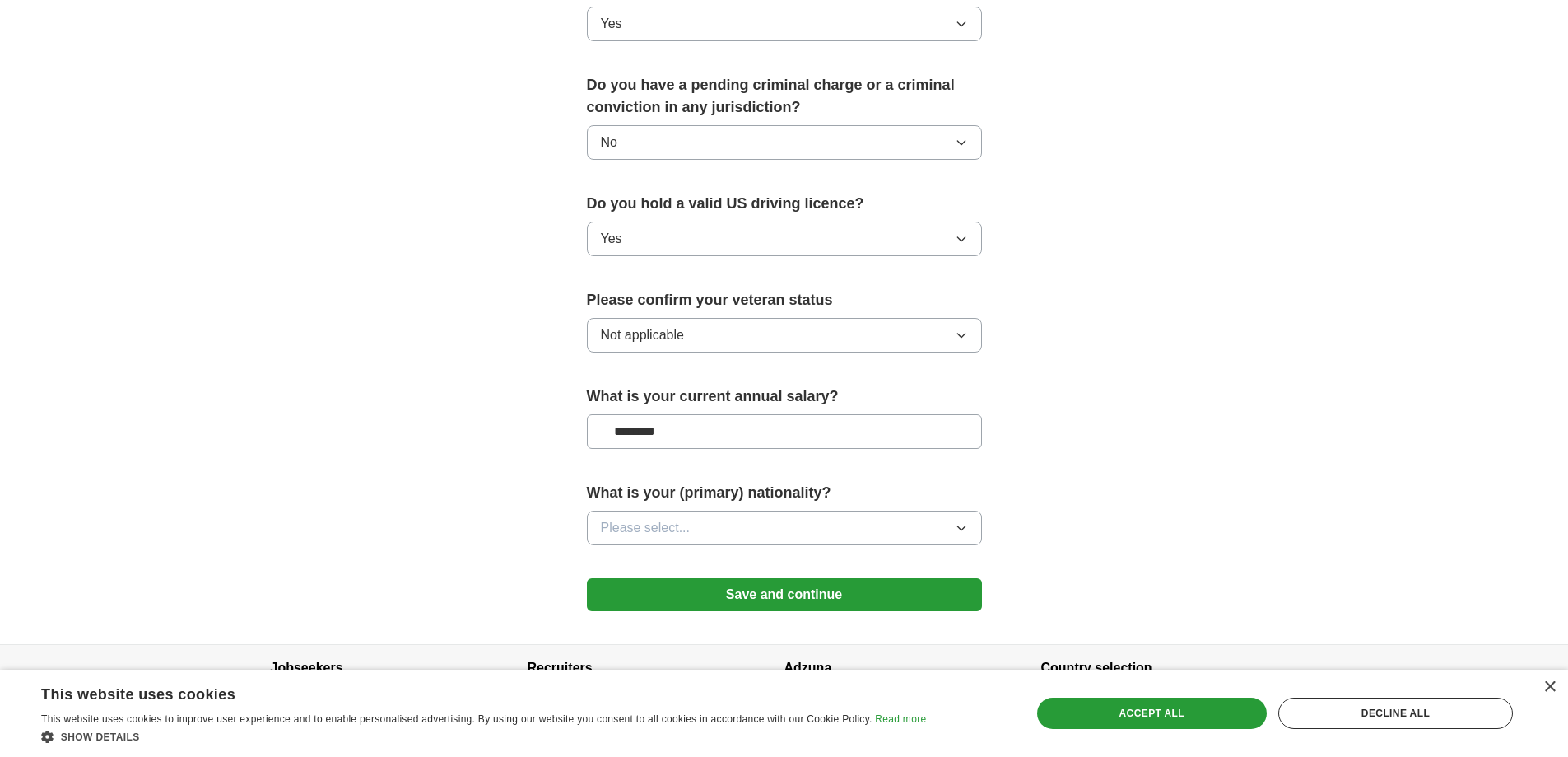
type input "********"
click at [658, 518] on span "Please select..." at bounding box center [646, 527] width 90 height 20
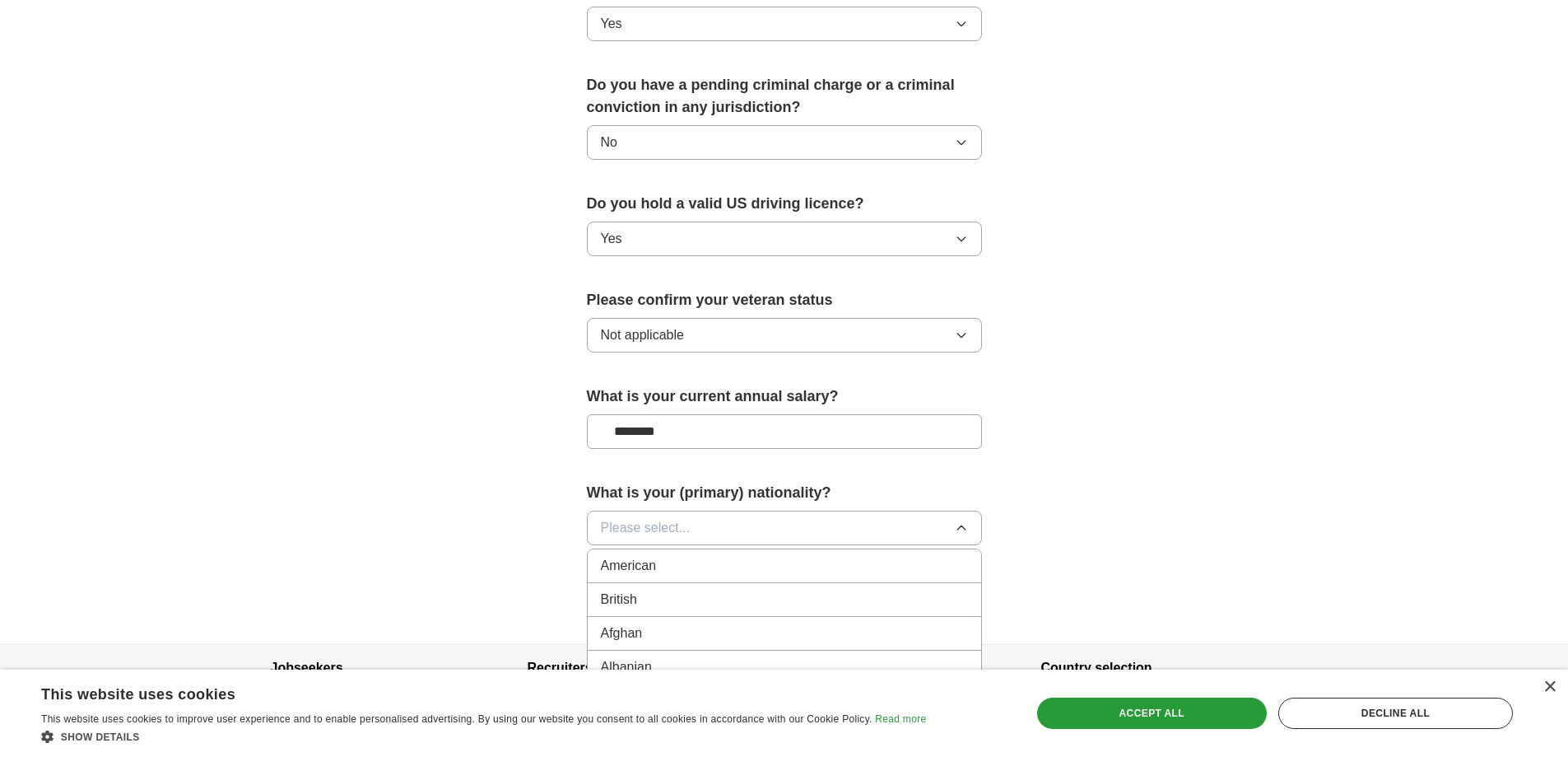
click at [654, 556] on span "American" at bounding box center [629, 566] width 56 height 20
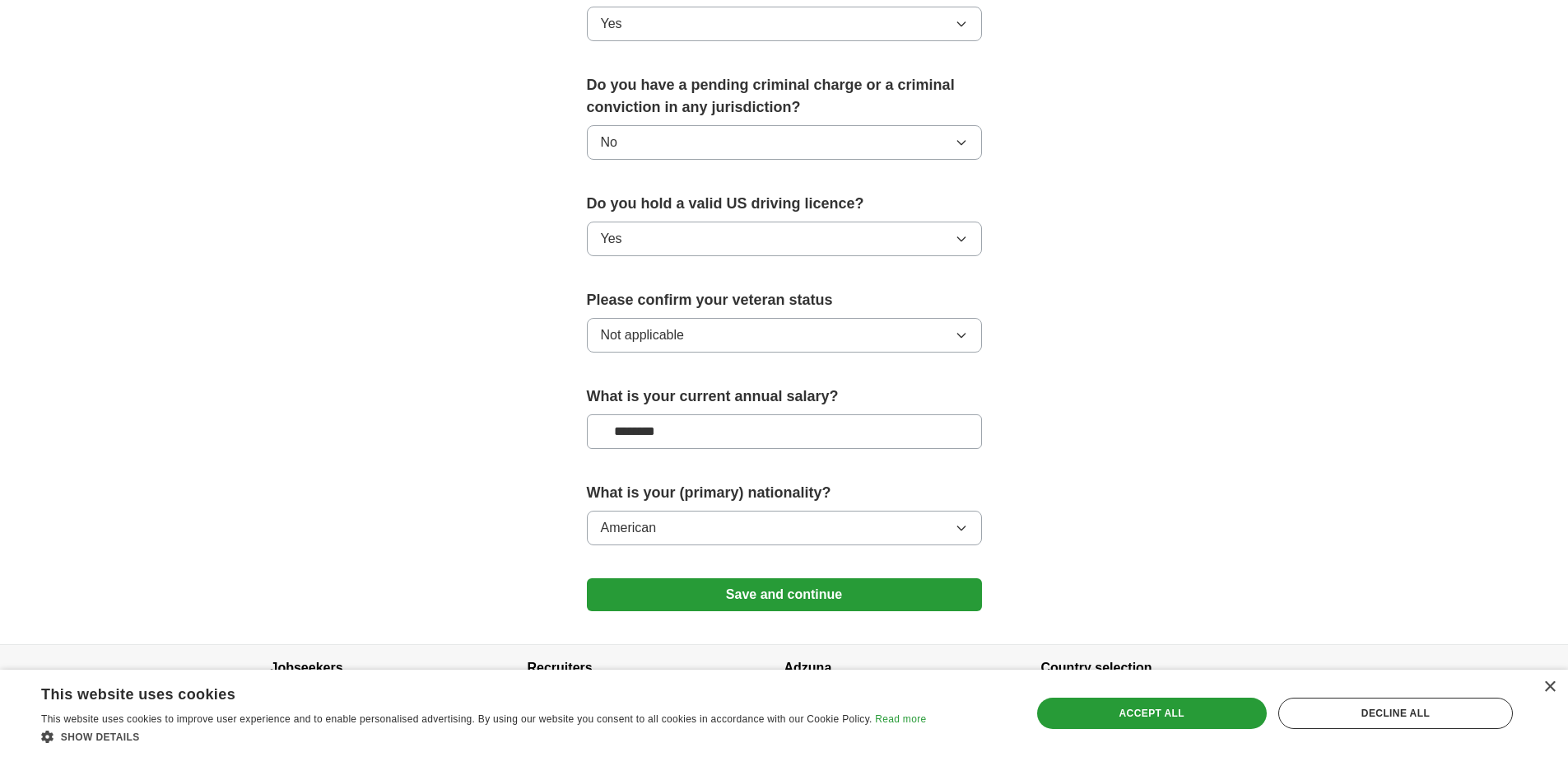
scroll to position [937, 0]
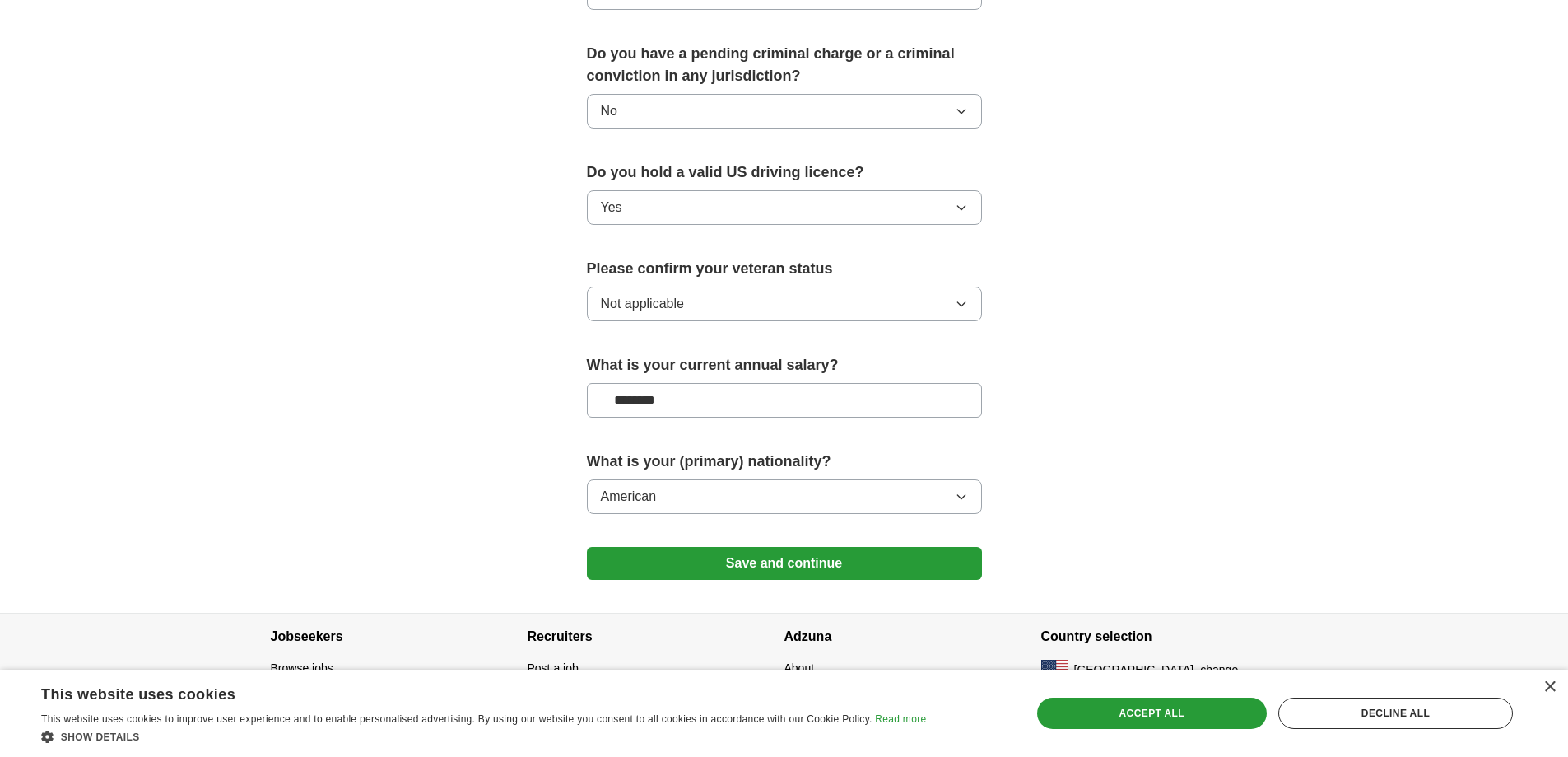
click at [763, 547] on button "Save and continue" at bounding box center [784, 563] width 395 height 33
